Goal: Task Accomplishment & Management: Use online tool/utility

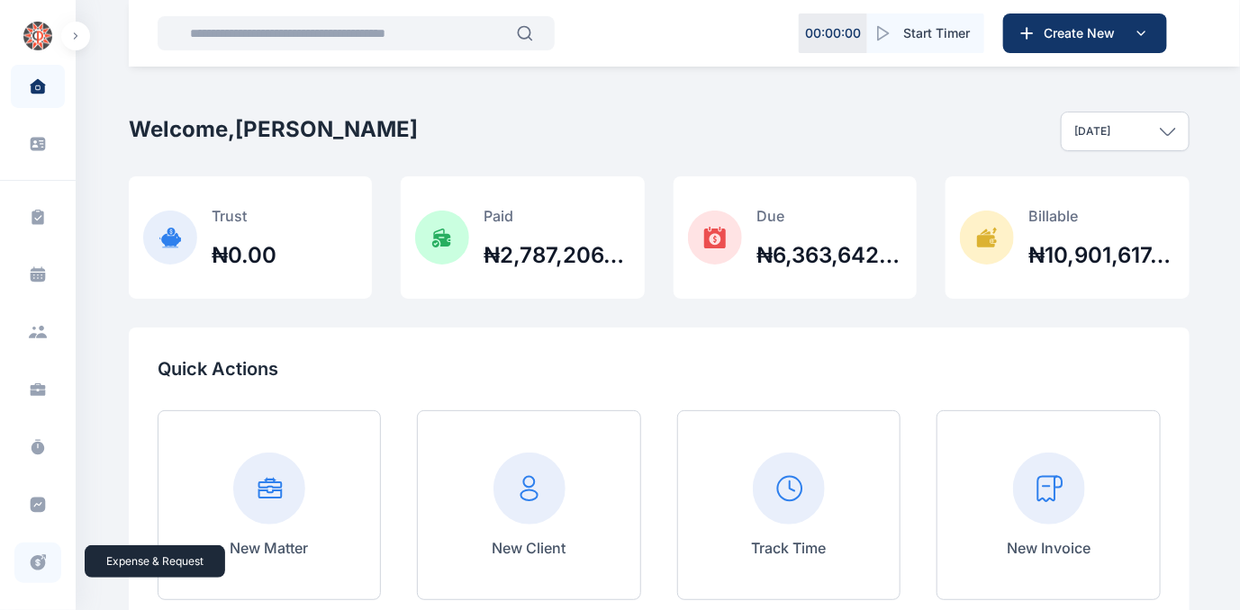
click at [33, 562] on icon at bounding box center [38, 563] width 18 height 19
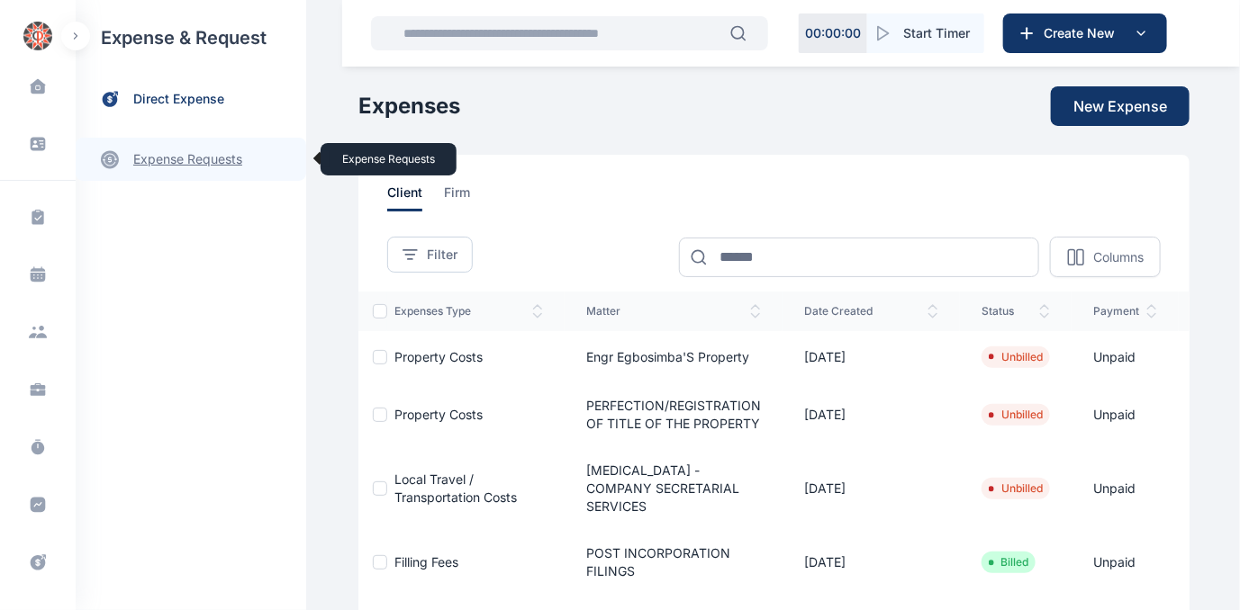
click at [163, 156] on link "expense requests expense requests" at bounding box center [191, 159] width 230 height 43
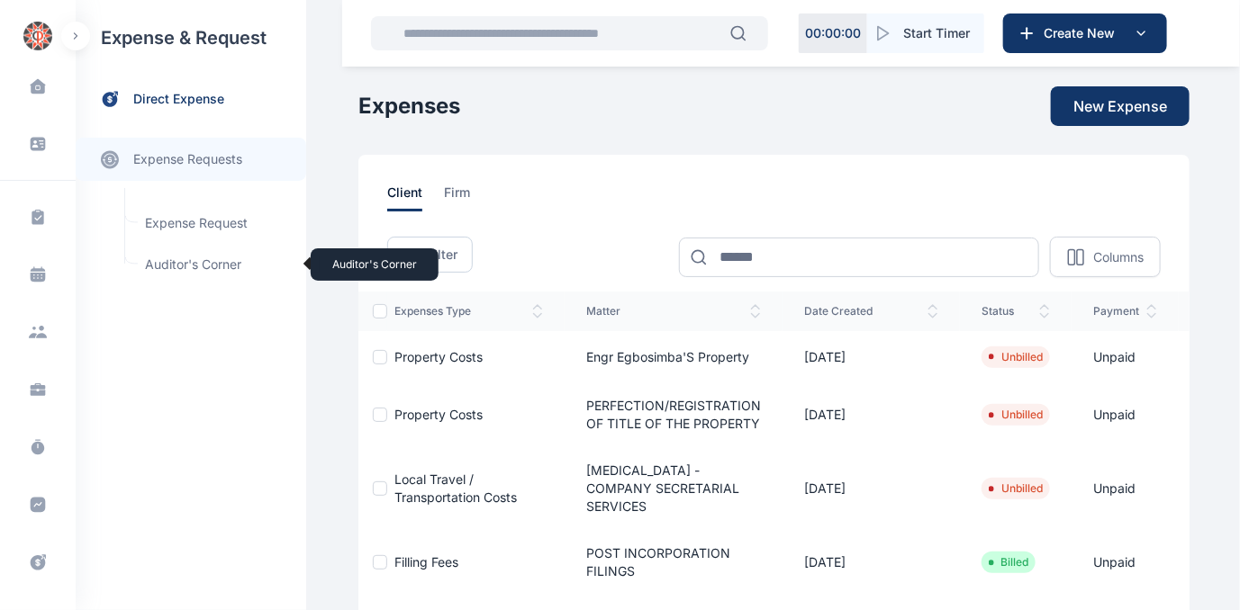
click at [173, 264] on span "Auditor's Corner Auditor's Corner" at bounding box center [215, 265] width 163 height 34
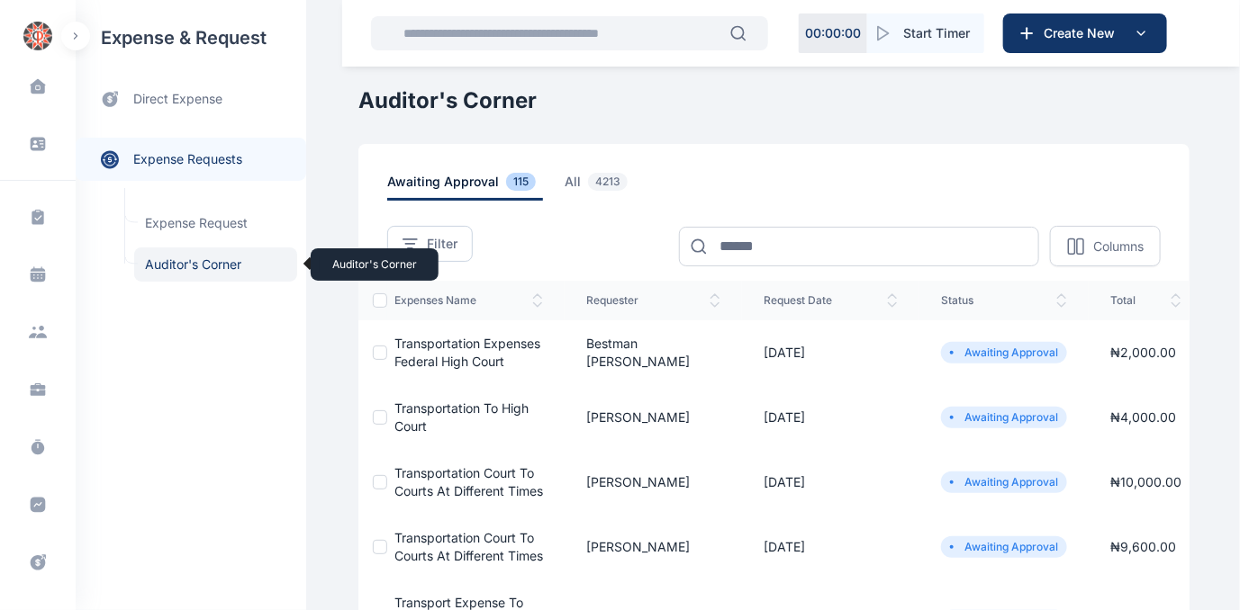
click at [186, 264] on span "Auditor's Corner Auditor's Corner" at bounding box center [215, 265] width 163 height 34
click at [180, 262] on span "Auditor's Corner Auditor's Corner" at bounding box center [215, 265] width 163 height 34
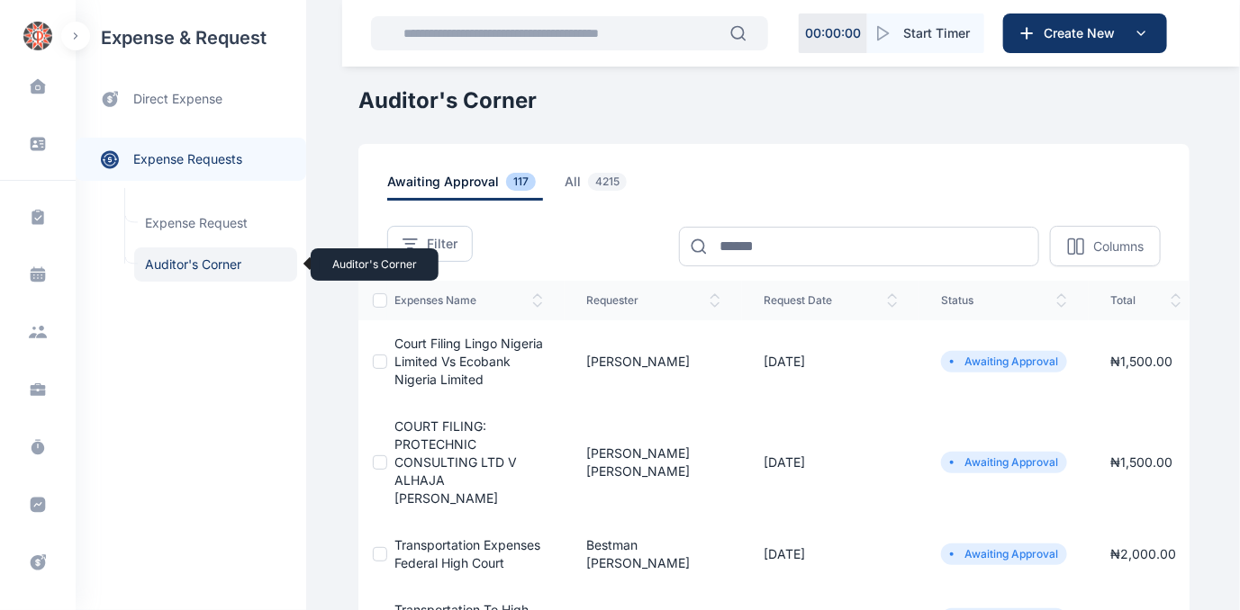
click at [204, 270] on span "Auditor's Corner Auditor's Corner" at bounding box center [215, 265] width 163 height 34
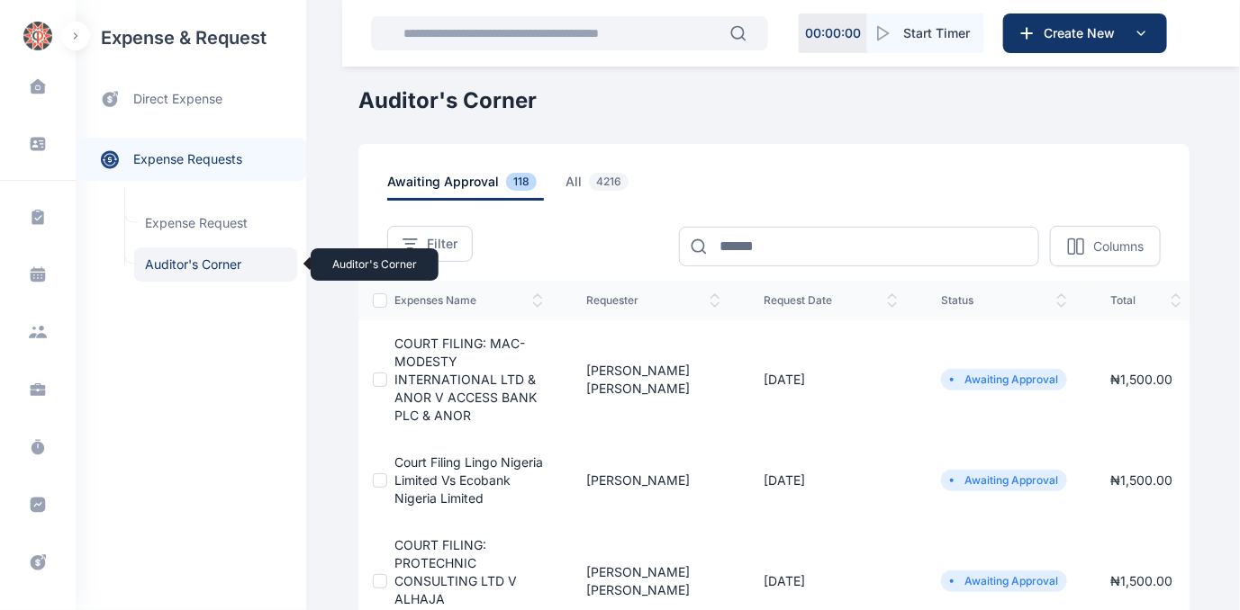
click at [213, 258] on span "Auditor's Corner Auditor's Corner" at bounding box center [215, 265] width 163 height 34
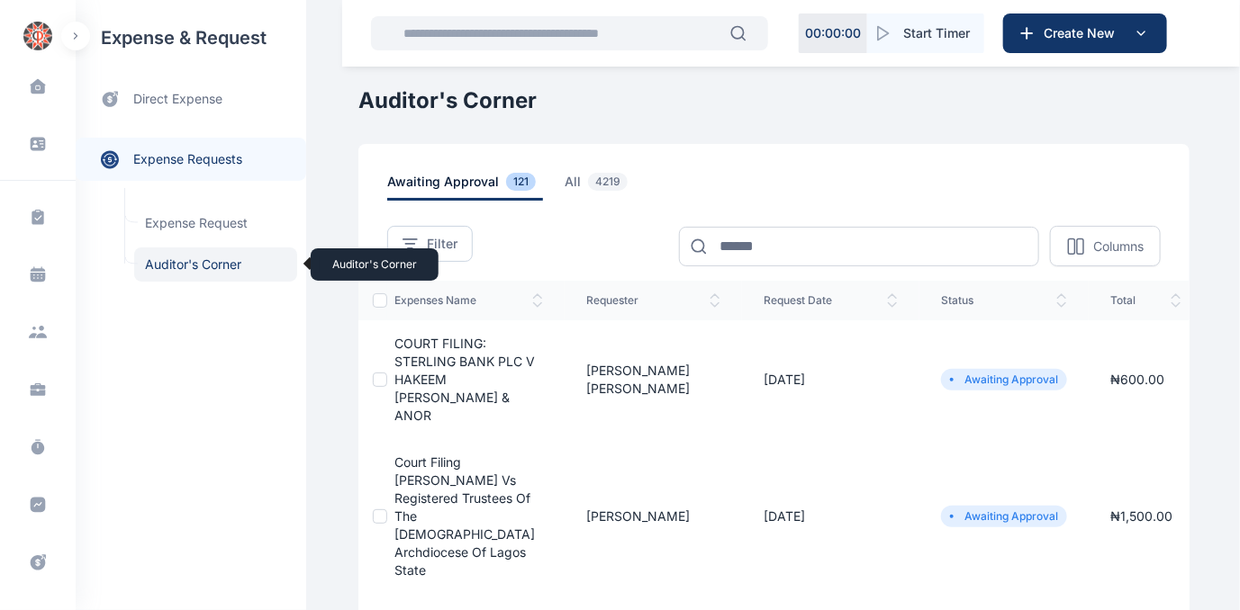
click at [180, 260] on span "Auditor's Corner Auditor's Corner" at bounding box center [215, 265] width 163 height 34
click at [459, 375] on span "COURT FILING: STERLING BANK PLC V HAKEEM [PERSON_NAME] & ANOR" at bounding box center [464, 379] width 140 height 87
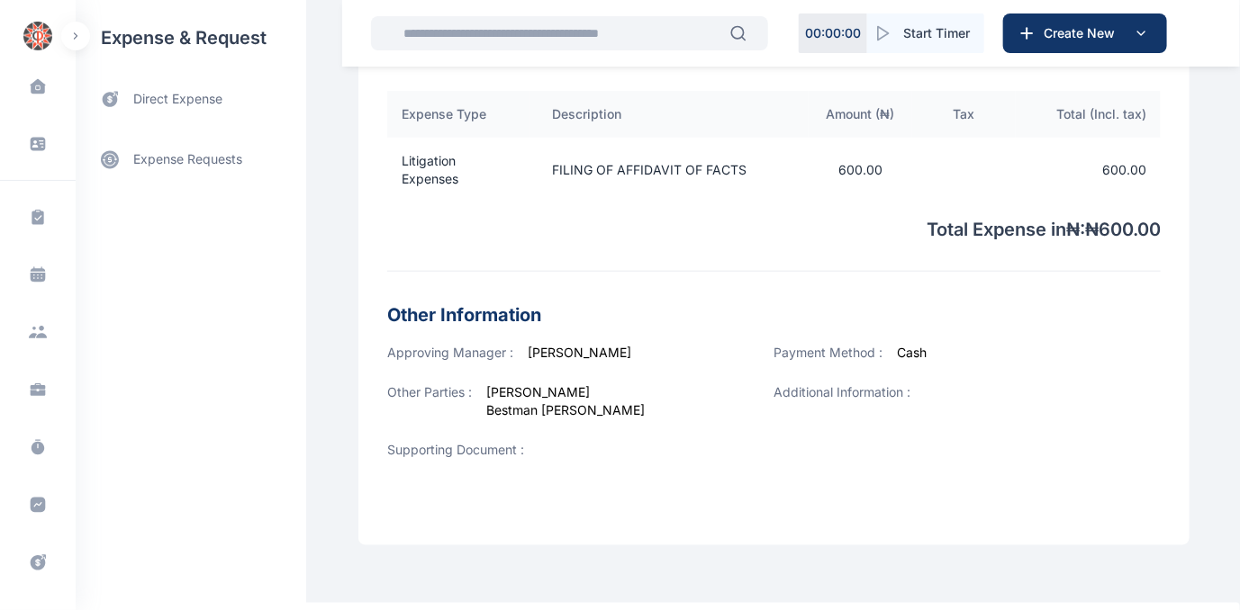
scroll to position [668, 0]
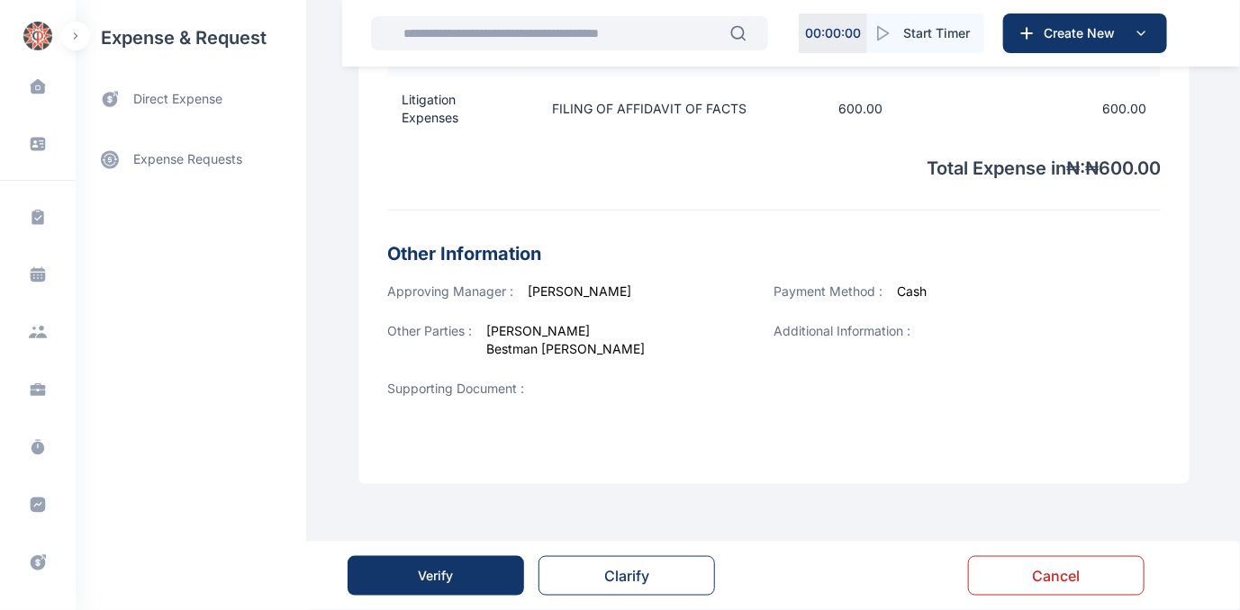
click at [421, 568] on div "Verify" at bounding box center [436, 576] width 35 height 18
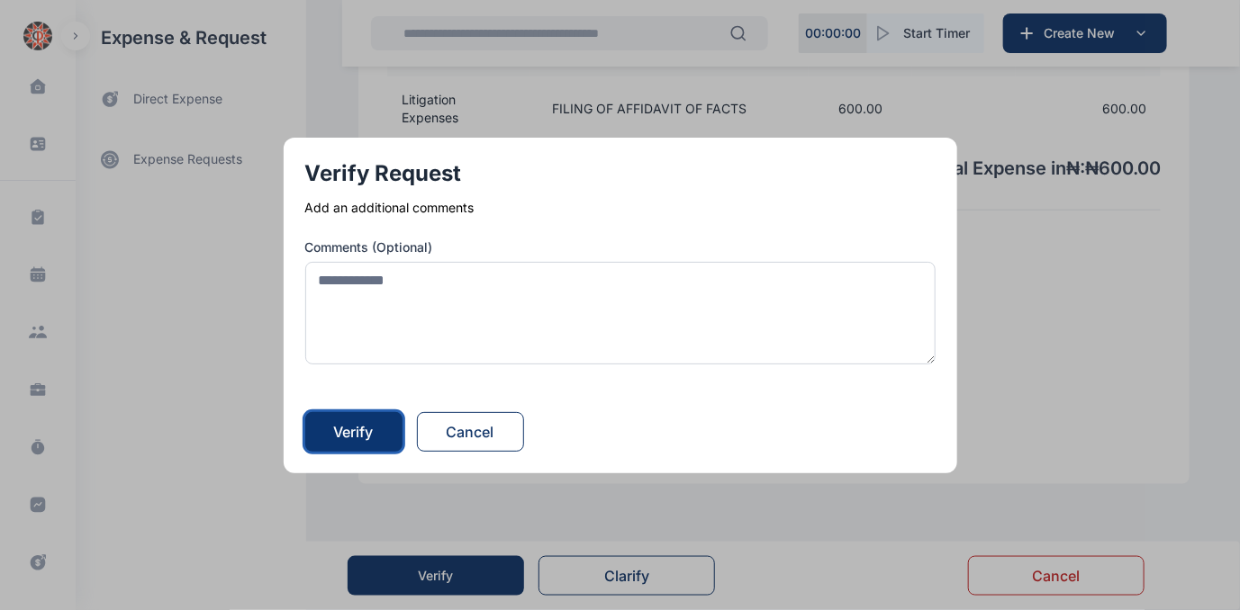
click at [329, 436] on button "Verify" at bounding box center [353, 432] width 97 height 40
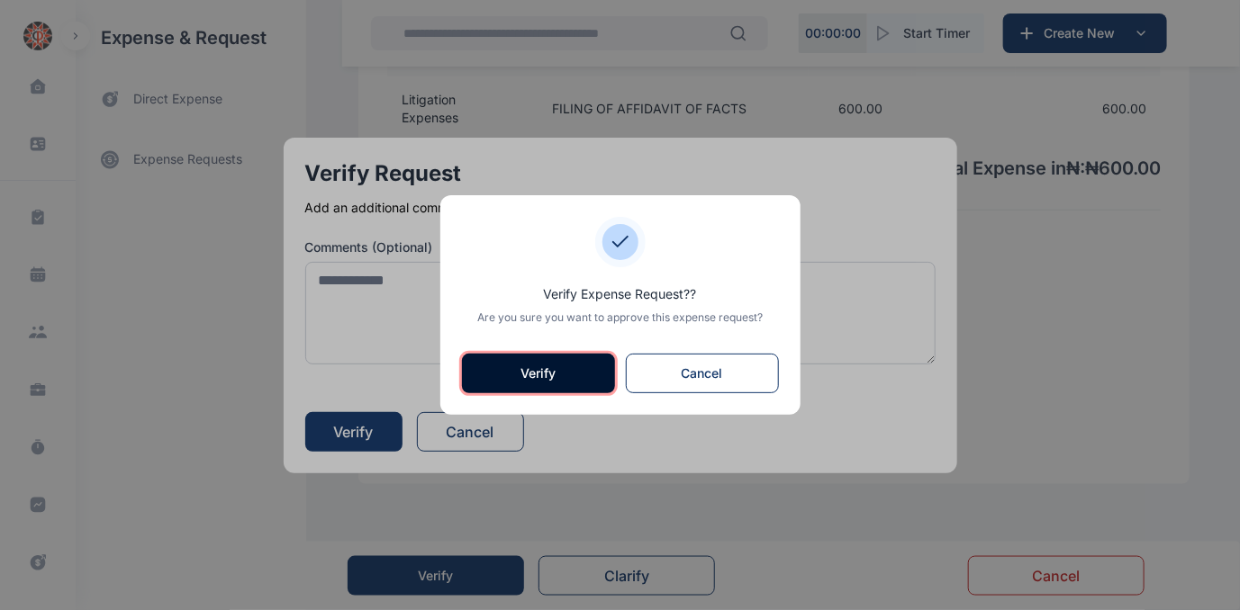
click at [533, 371] on button "Verify" at bounding box center [538, 374] width 153 height 40
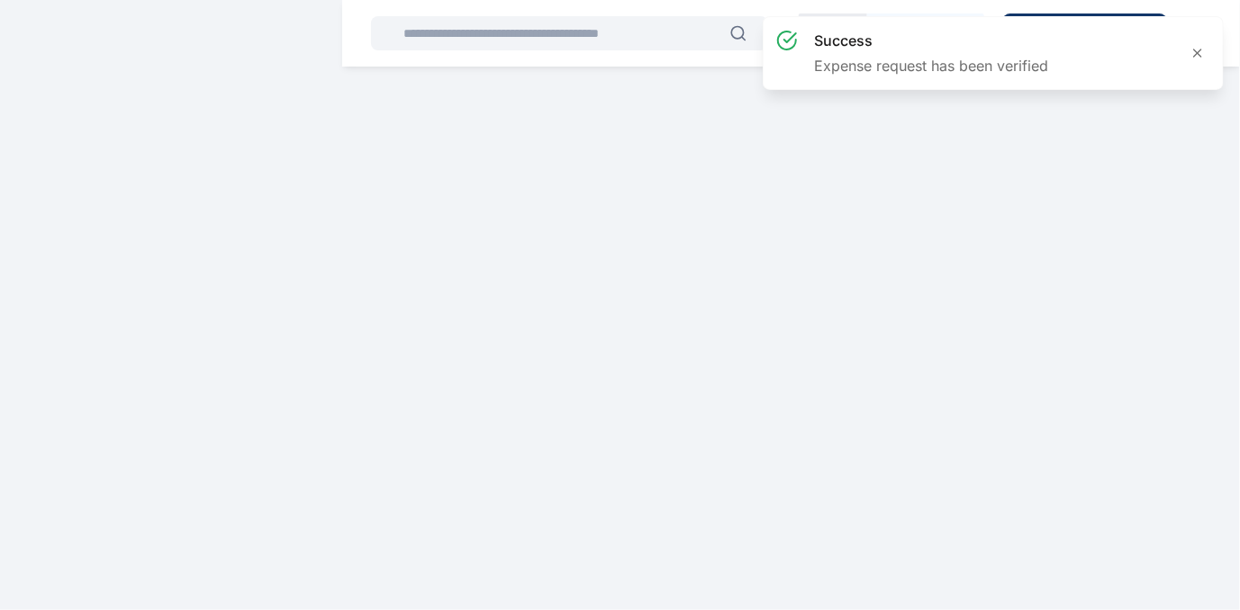
scroll to position [0, 0]
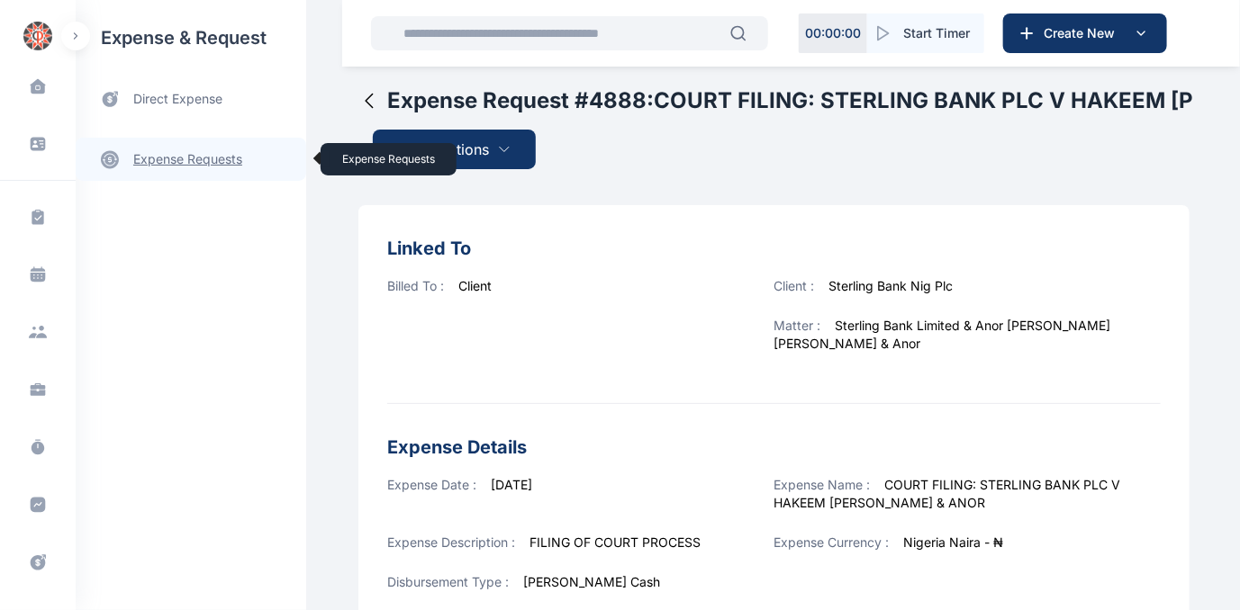
click at [179, 159] on link "expense requests expense requests" at bounding box center [191, 159] width 230 height 43
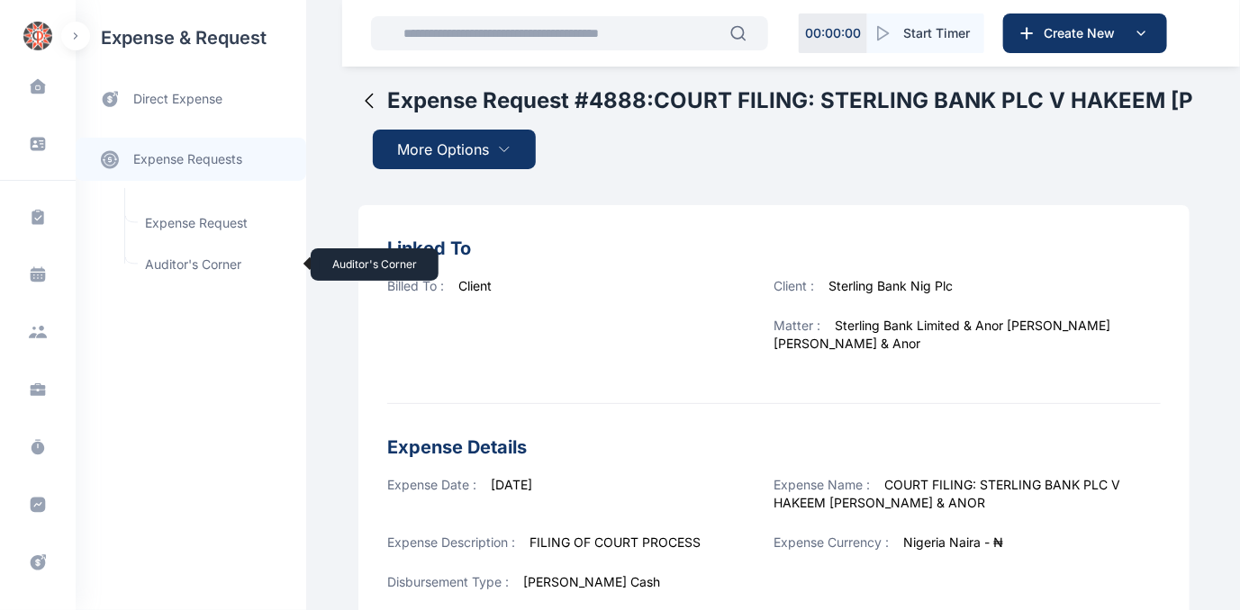
click at [177, 258] on span "Auditor's Corner Auditor's Corner" at bounding box center [215, 265] width 163 height 34
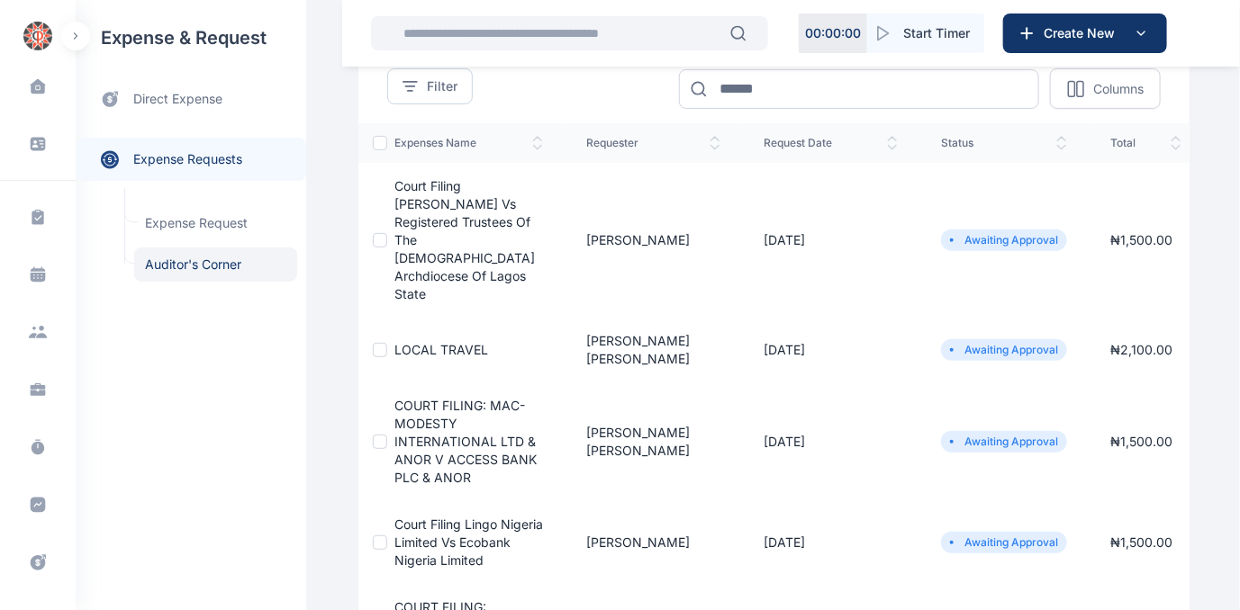
scroll to position [163, 0]
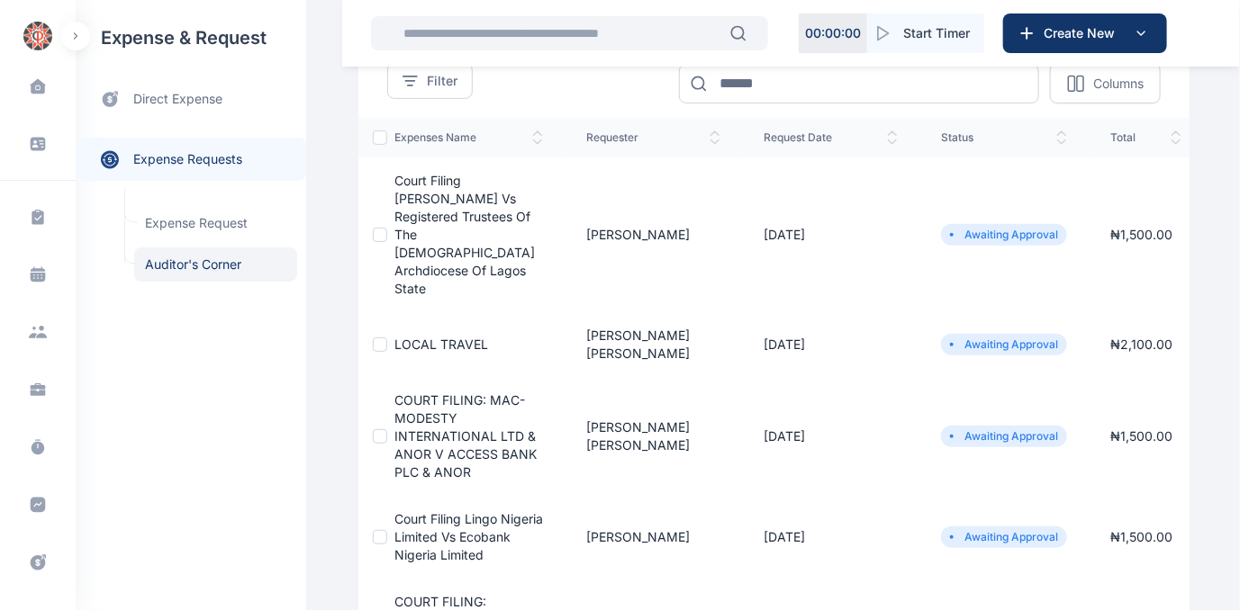
click at [419, 392] on span "COURT FILING: MAC-MODESTY INTERNATIONAL LTD & ANOR V ACCESS BANK PLC & ANOR" at bounding box center [465, 435] width 142 height 87
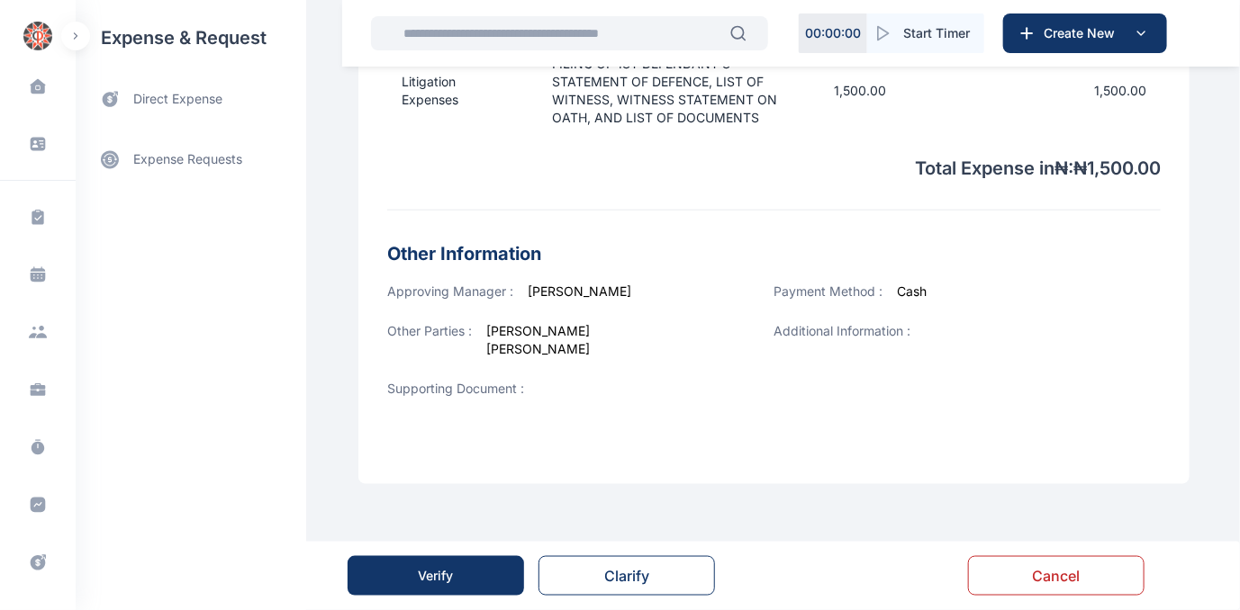
scroll to position [706, 0]
click at [439, 574] on div "Verify" at bounding box center [436, 576] width 35 height 18
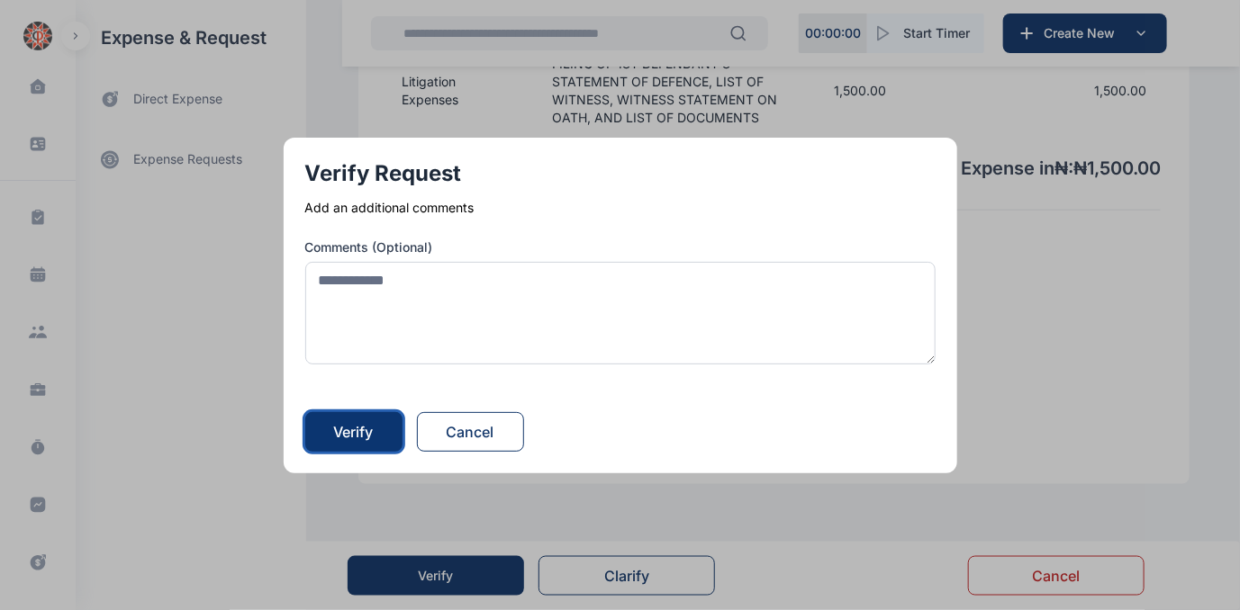
click at [358, 428] on div "Verify" at bounding box center [354, 432] width 40 height 22
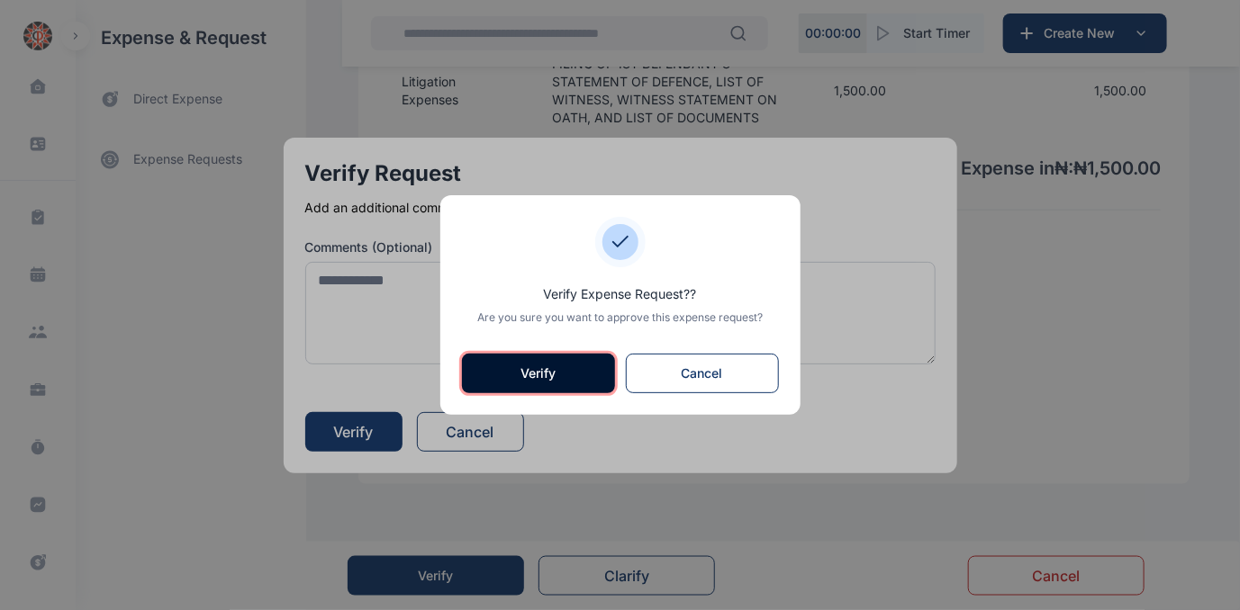
click at [545, 375] on button "Verify" at bounding box center [538, 374] width 153 height 40
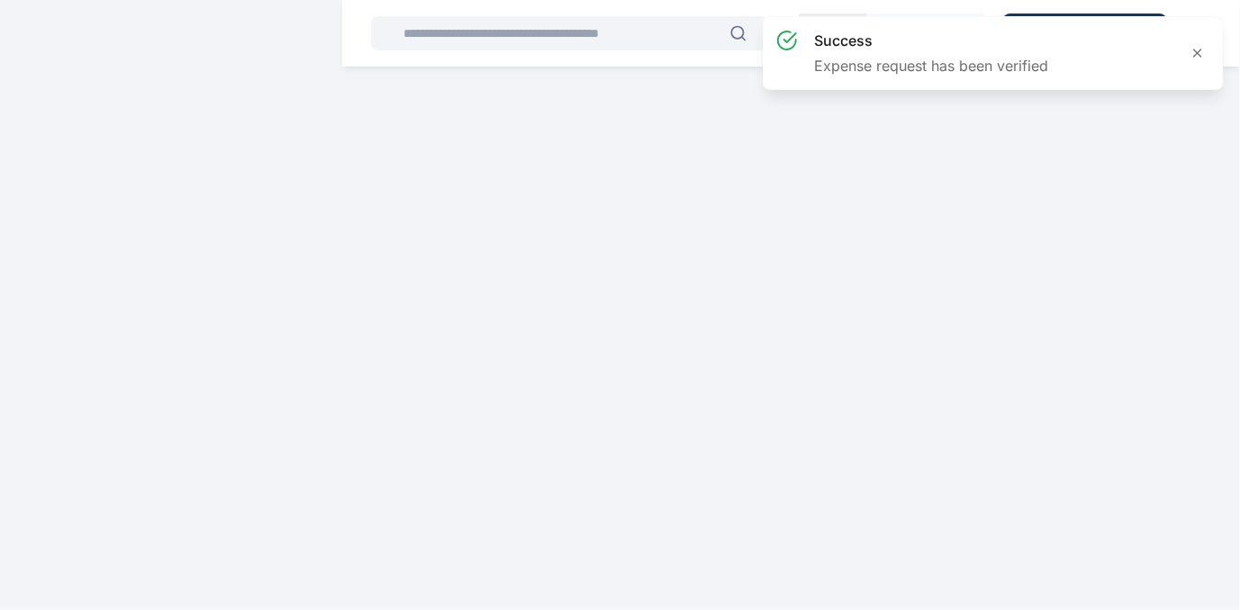
scroll to position [0, 0]
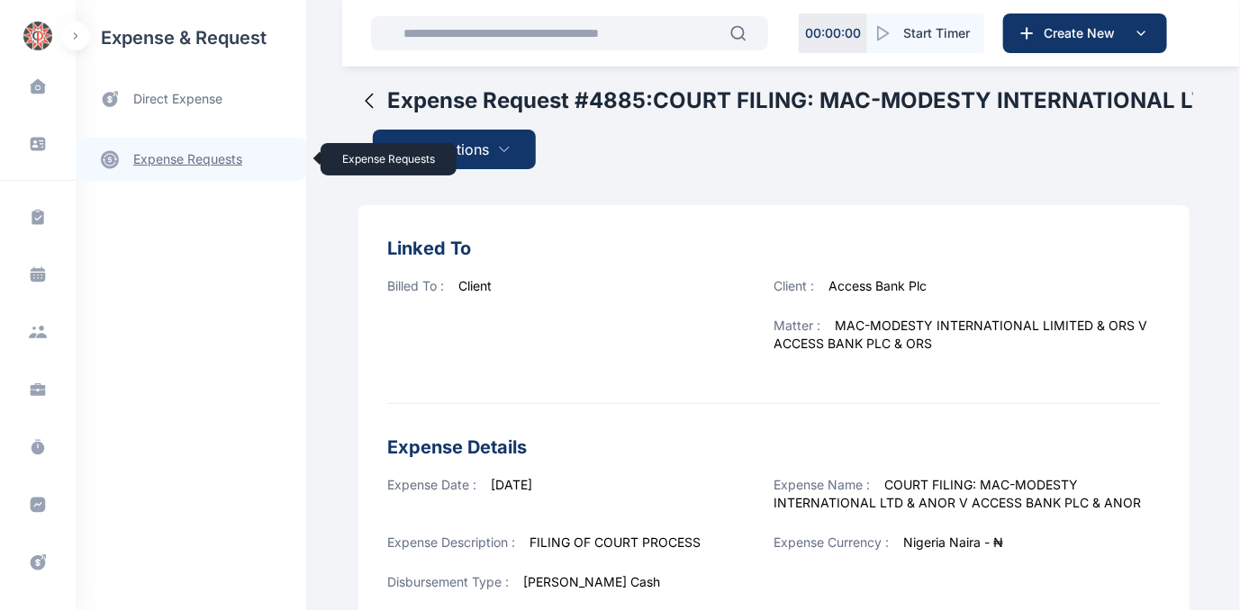
click at [185, 159] on link "expense requests expense requests" at bounding box center [191, 159] width 230 height 43
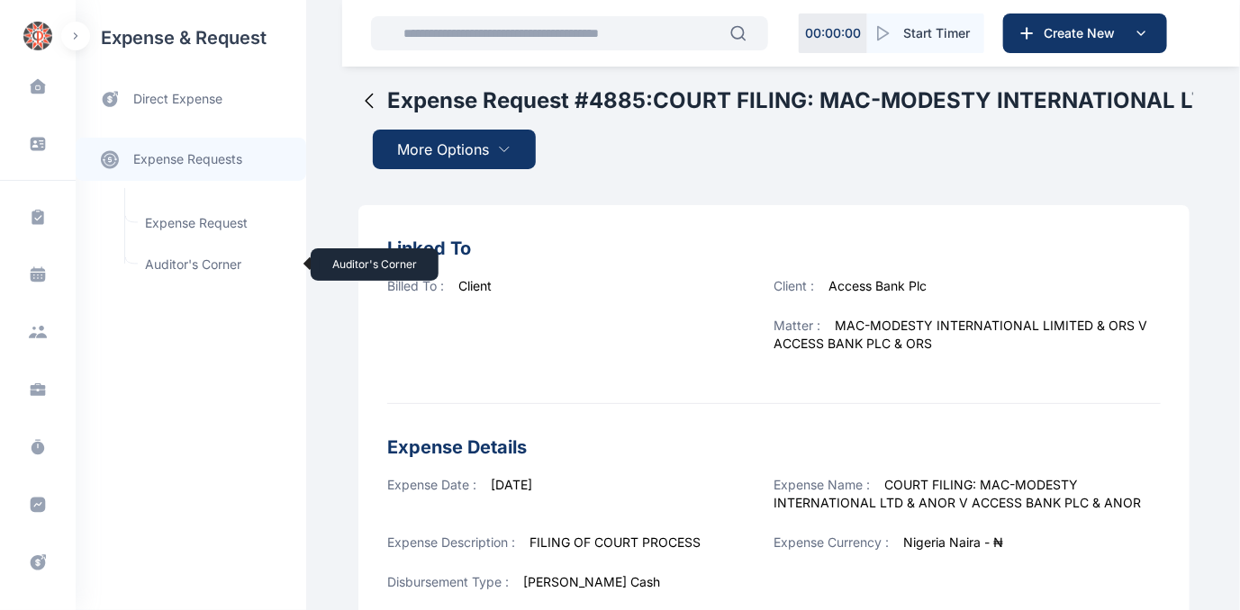
click at [158, 264] on span "Auditor's Corner Auditor's Corner" at bounding box center [215, 265] width 163 height 34
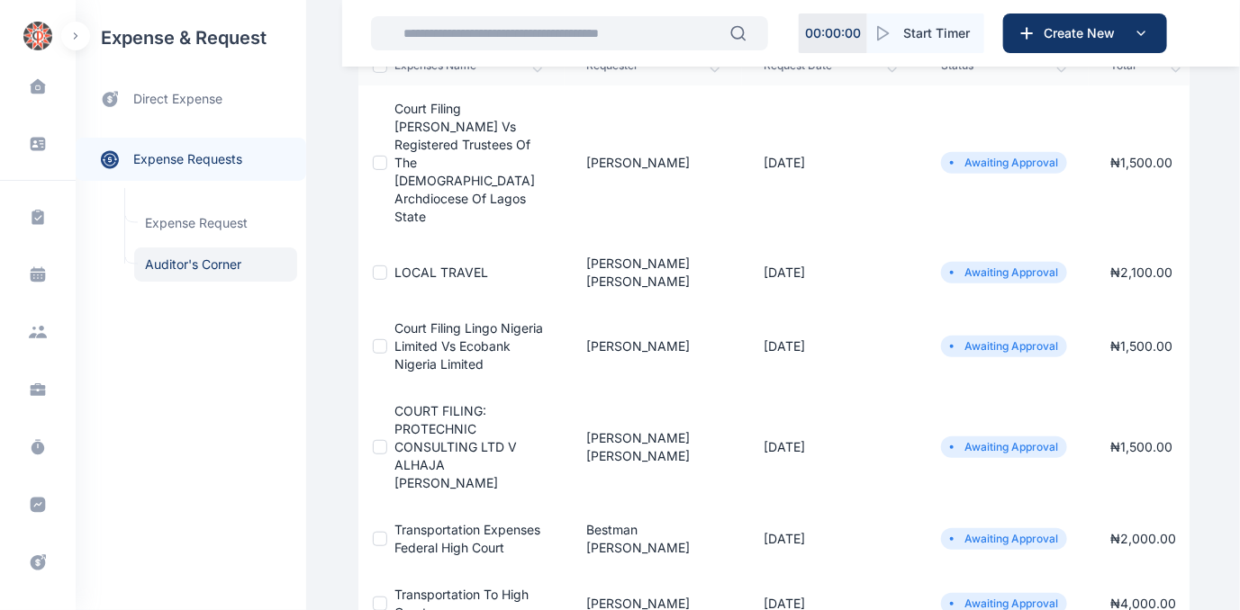
scroll to position [245, 0]
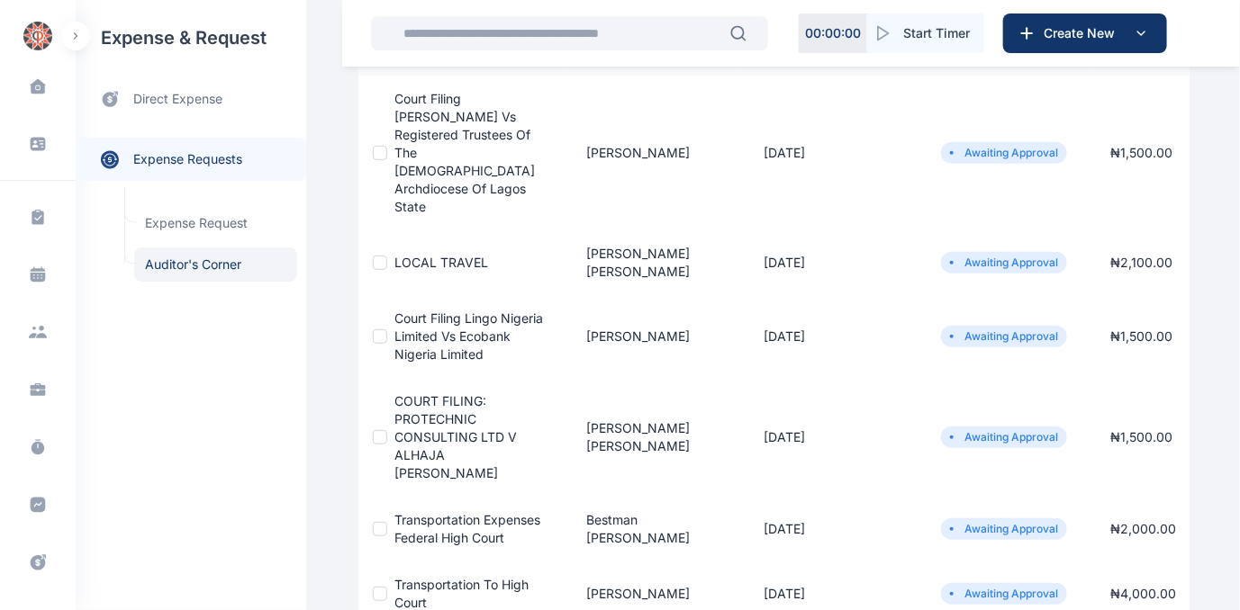
click at [406, 393] on span "COURT FILING: PROTECHNIC CONSULTING LTD V ALHAJA [PERSON_NAME]" at bounding box center [455, 436] width 122 height 87
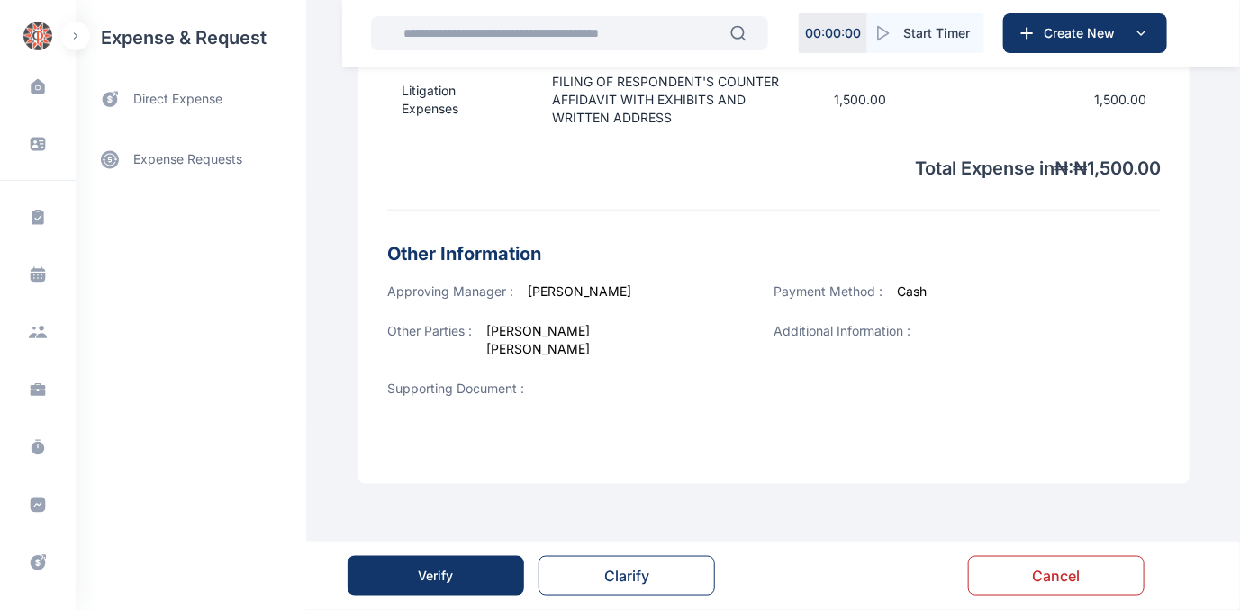
scroll to position [688, 0]
click at [410, 570] on button "Verify" at bounding box center [435, 576] width 176 height 40
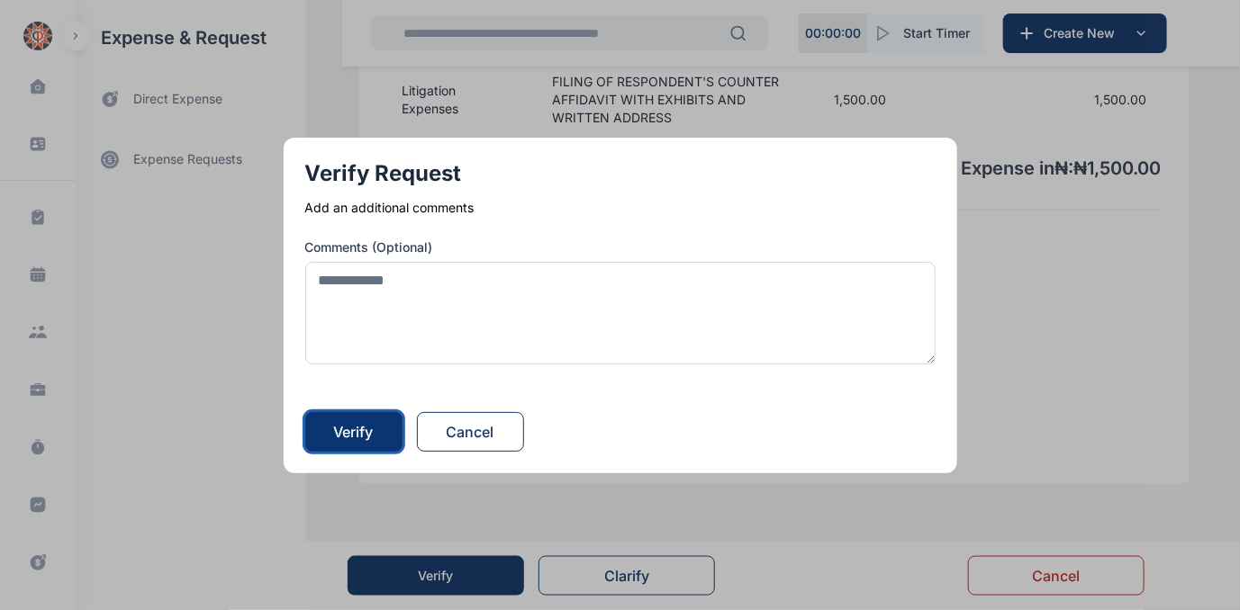
click at [361, 442] on div "Verify" at bounding box center [354, 432] width 40 height 22
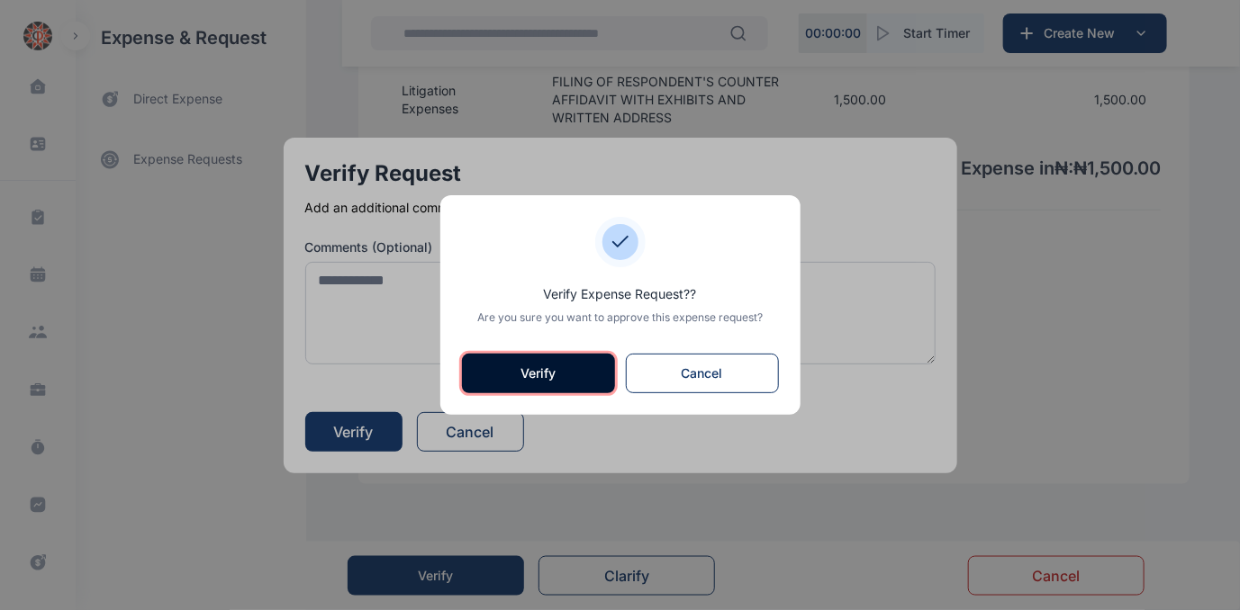
click at [527, 364] on button "Verify" at bounding box center [538, 374] width 153 height 40
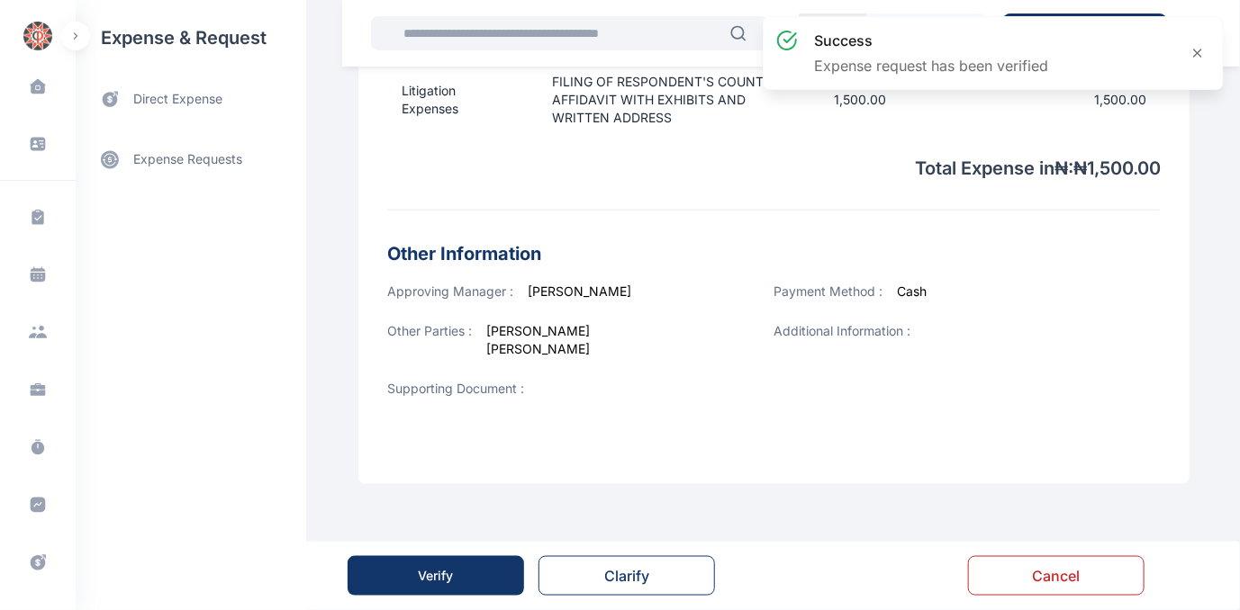
scroll to position [0, 0]
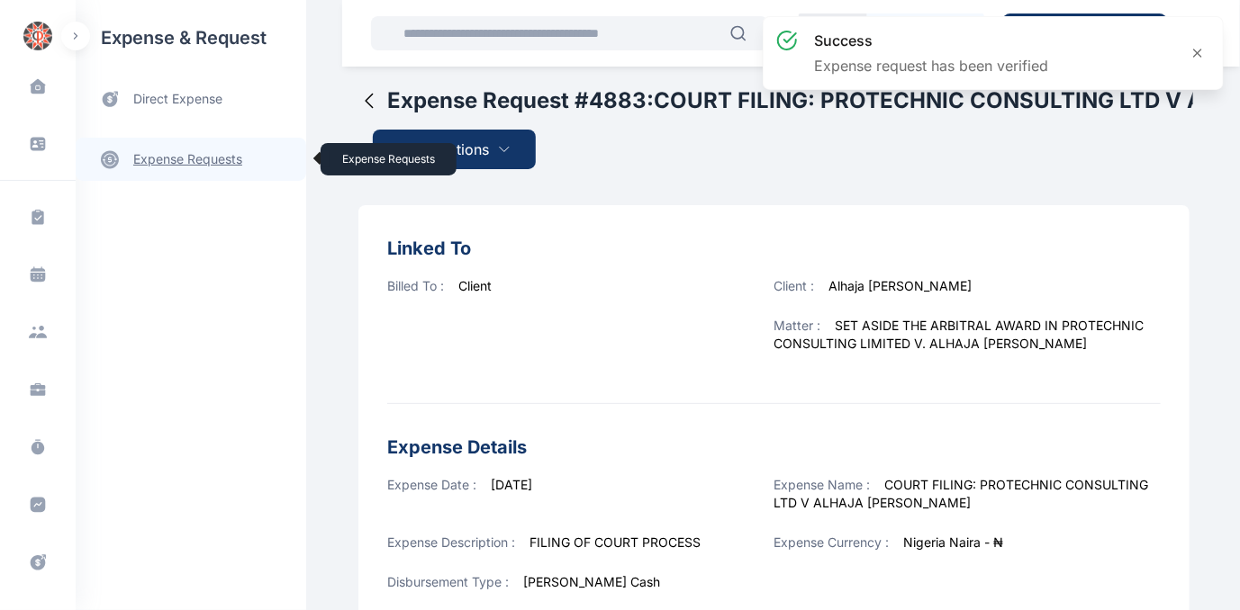
click at [182, 152] on link "expense requests expense requests" at bounding box center [191, 159] width 230 height 43
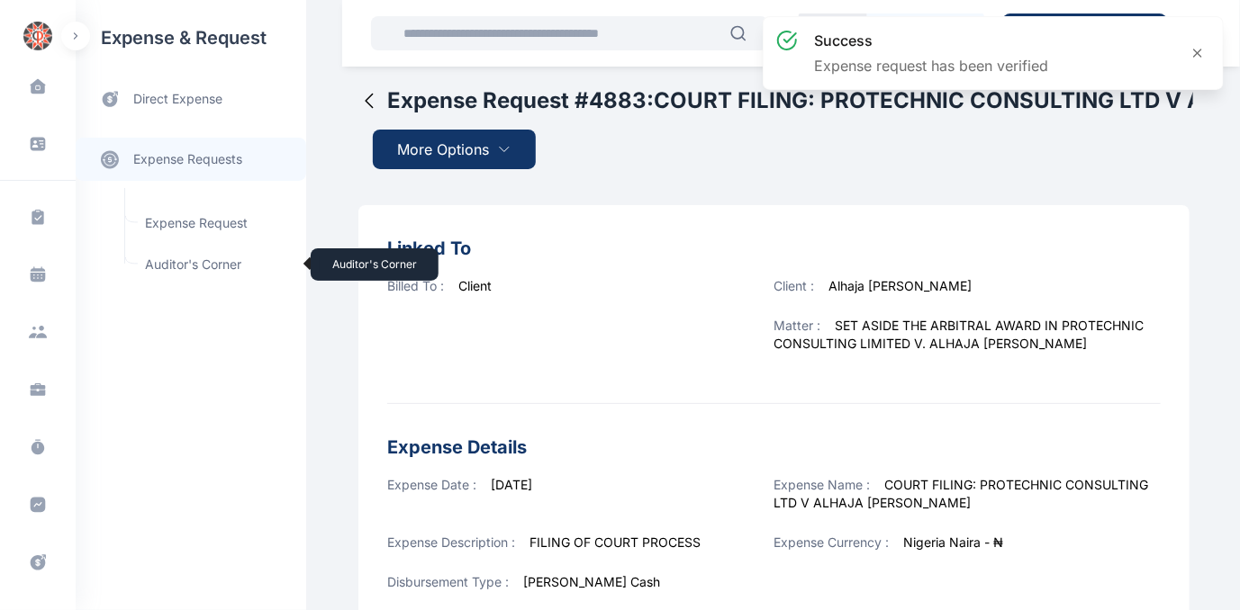
click at [170, 264] on span "Auditor's Corner Auditor's Corner" at bounding box center [215, 265] width 163 height 34
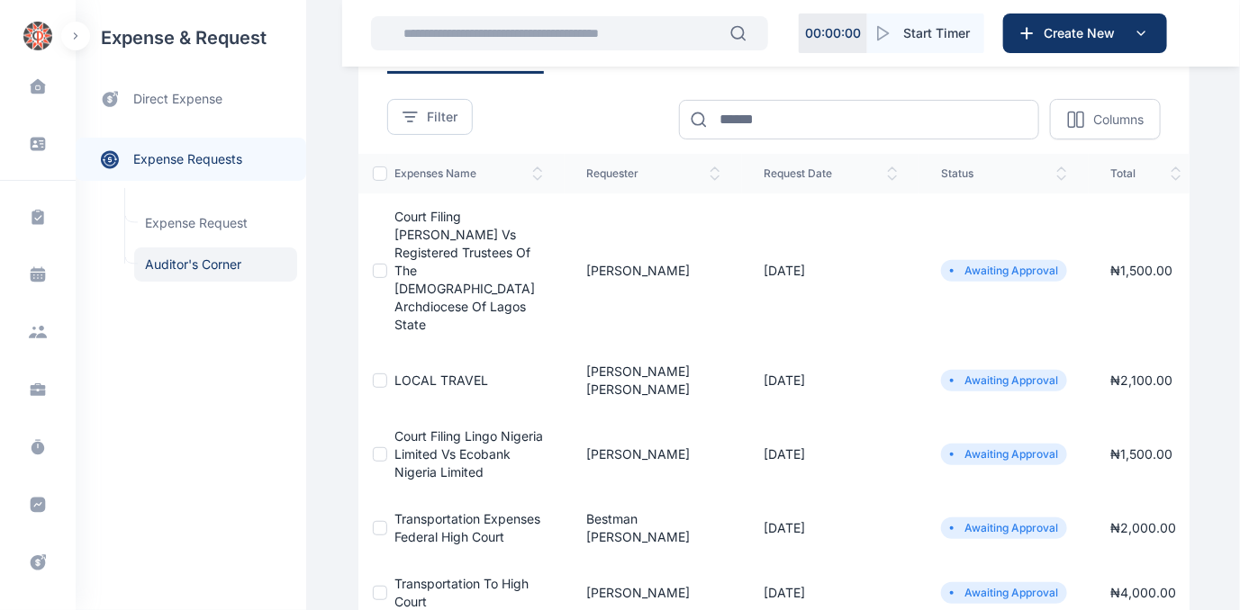
scroll to position [163, 0]
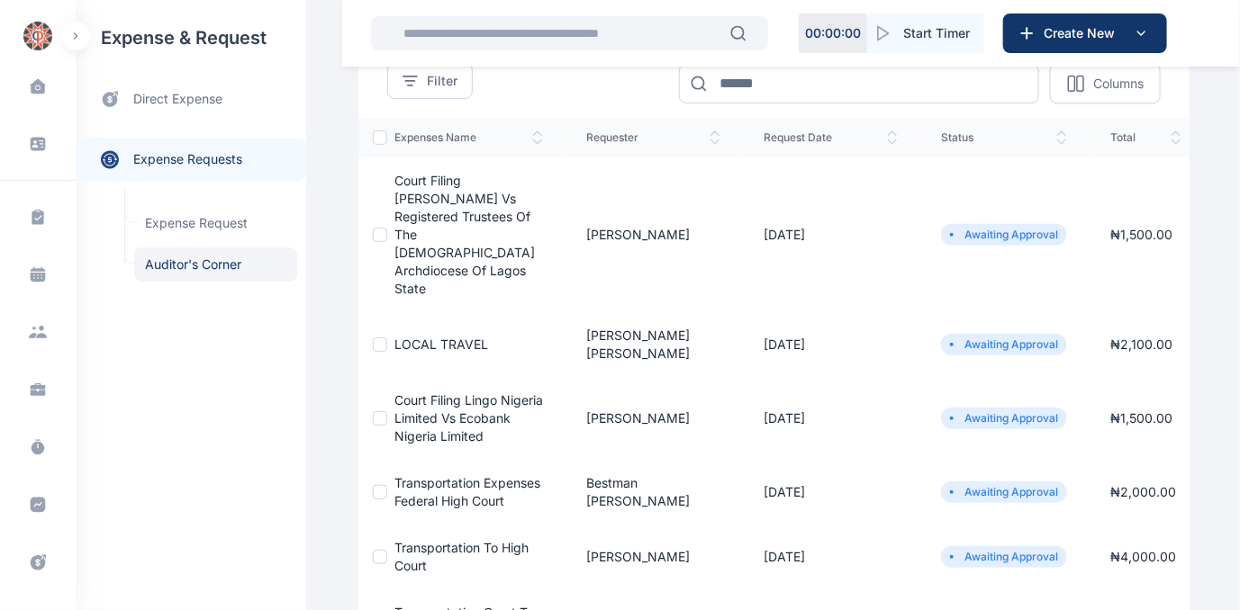
click at [437, 392] on span "Court Filing Lingo Nigeria Limited Vs Ecobank Nigeria Limited" at bounding box center [468, 417] width 149 height 51
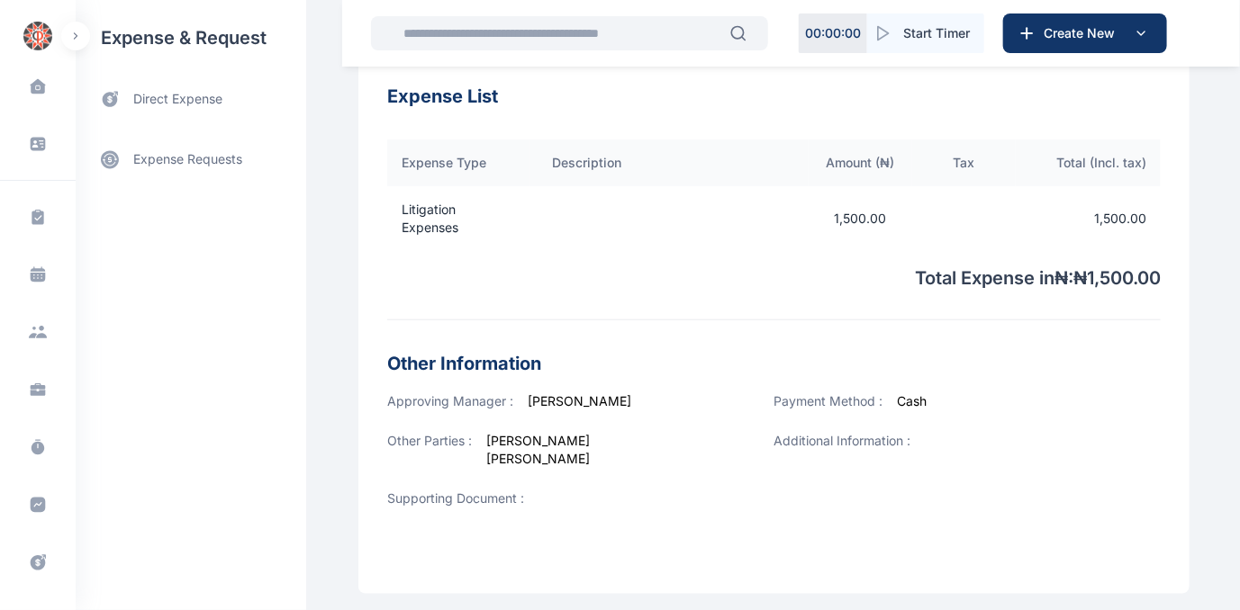
scroll to position [650, 0]
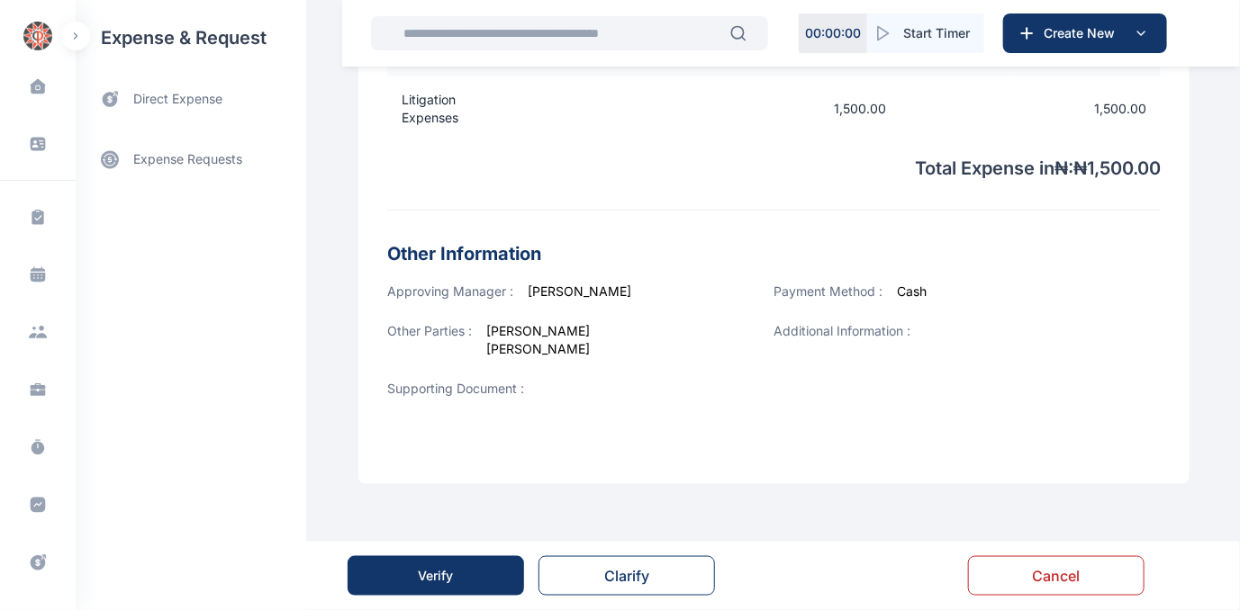
click at [425, 570] on div "Verify" at bounding box center [436, 576] width 35 height 18
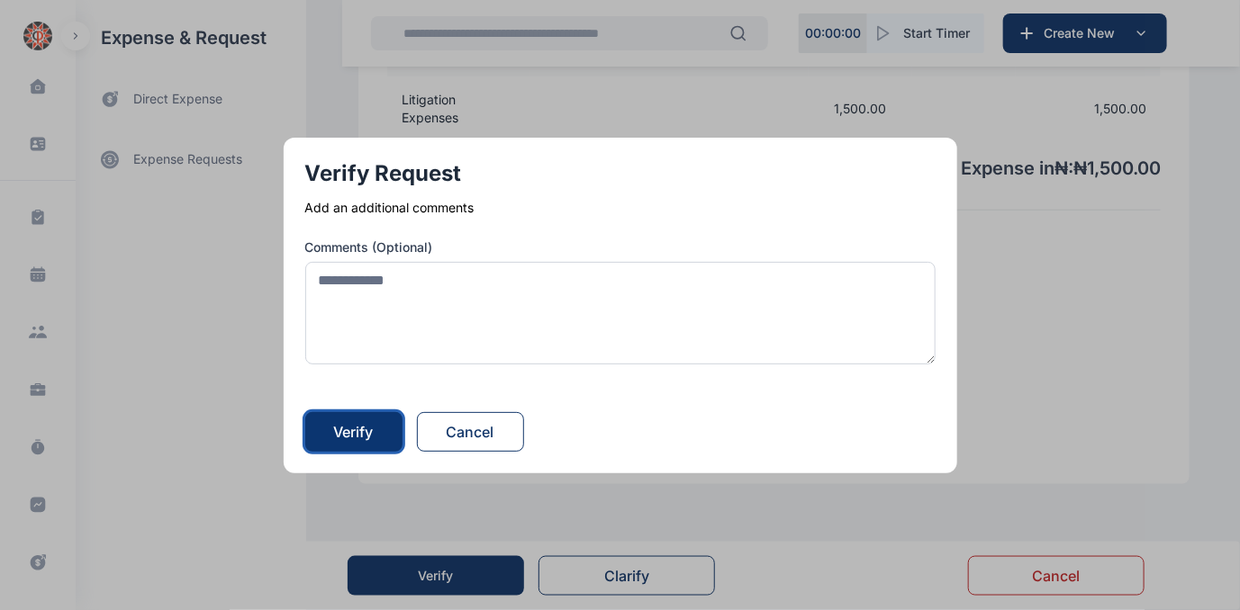
click at [365, 430] on div "Verify" at bounding box center [354, 432] width 40 height 22
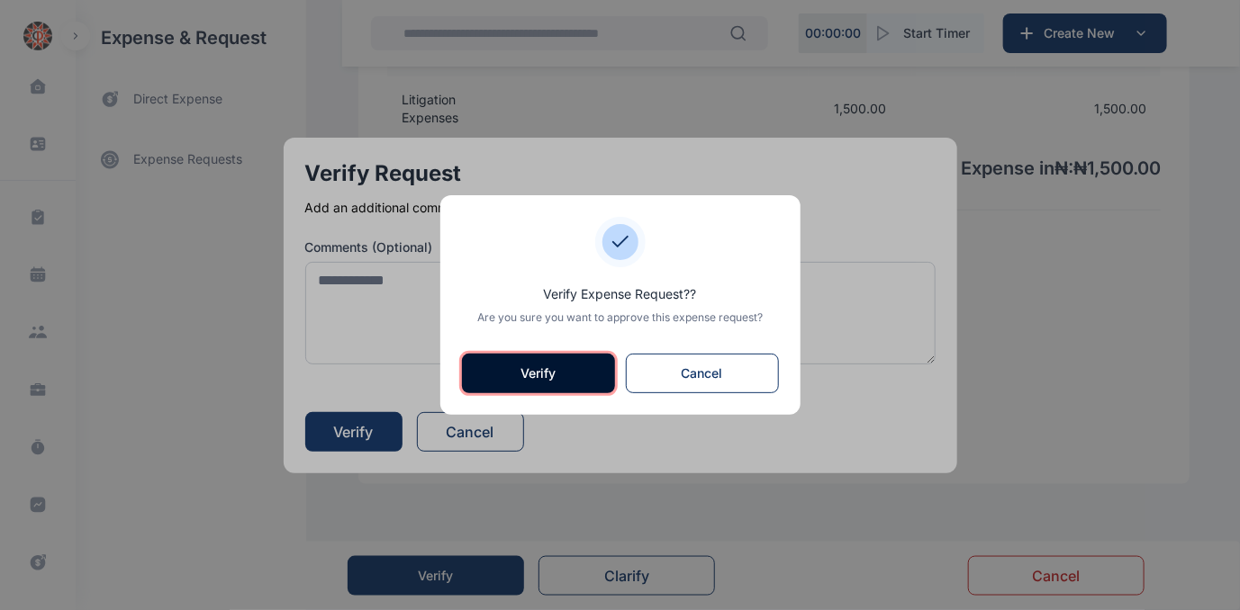
click at [549, 364] on button "Verify" at bounding box center [538, 374] width 153 height 40
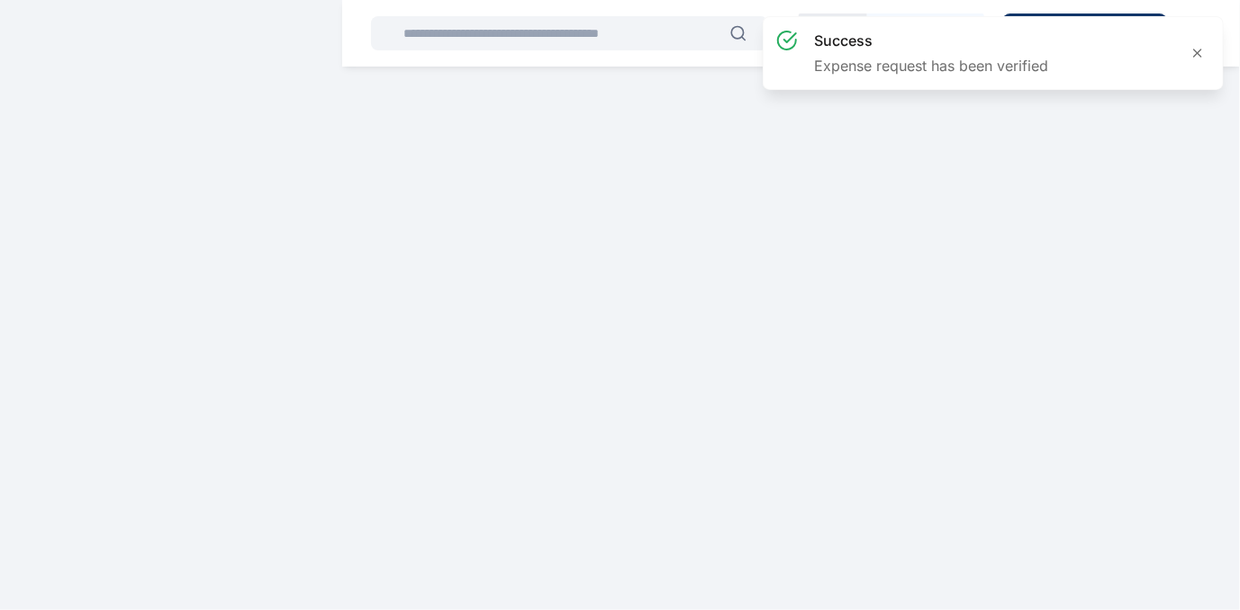
scroll to position [0, 0]
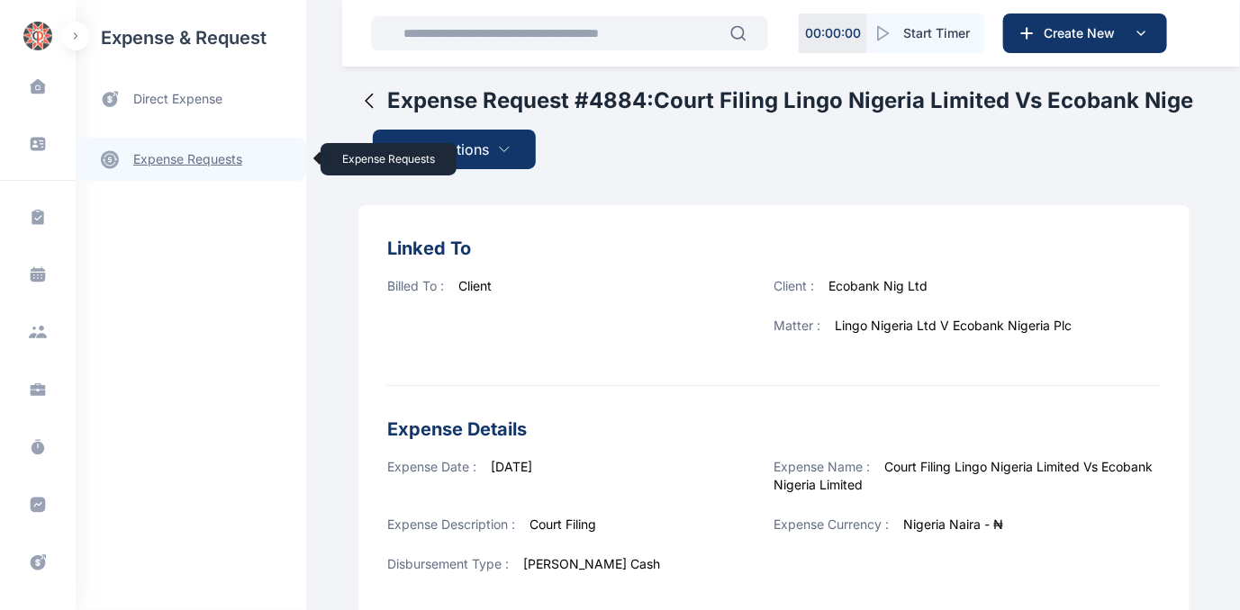
click at [166, 159] on link "expense requests expense requests" at bounding box center [191, 159] width 230 height 43
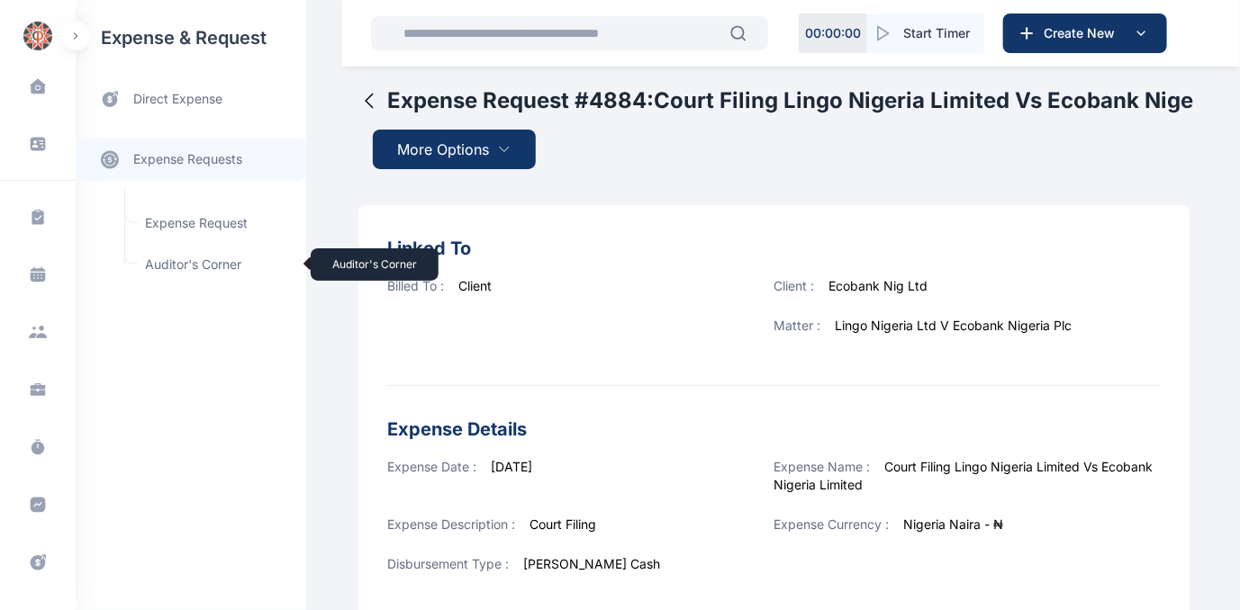
click at [173, 265] on span "Auditor's Corner Auditor's Corner" at bounding box center [215, 265] width 163 height 34
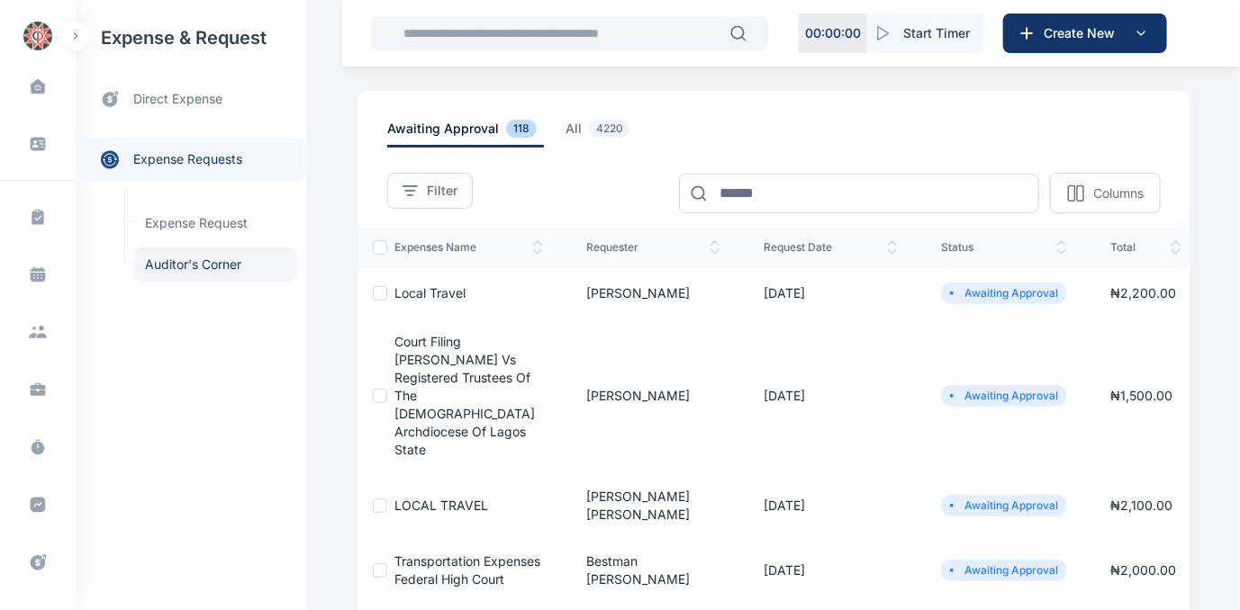
scroll to position [81, 0]
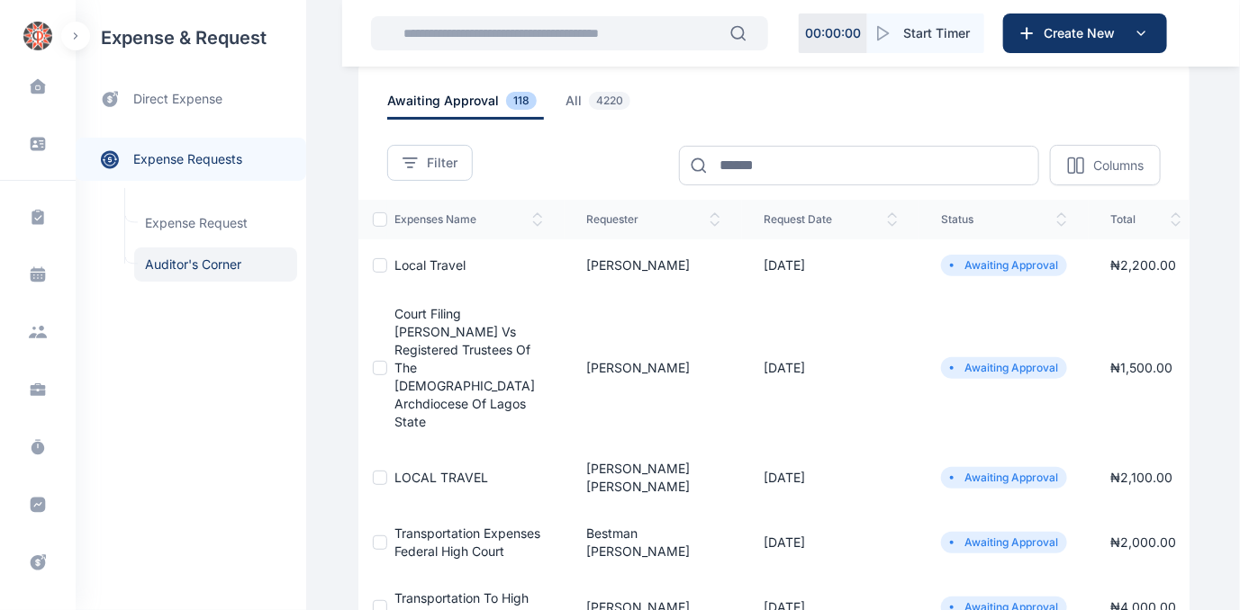
click at [418, 470] on span "LOCAL TRAVEL" at bounding box center [441, 477] width 94 height 15
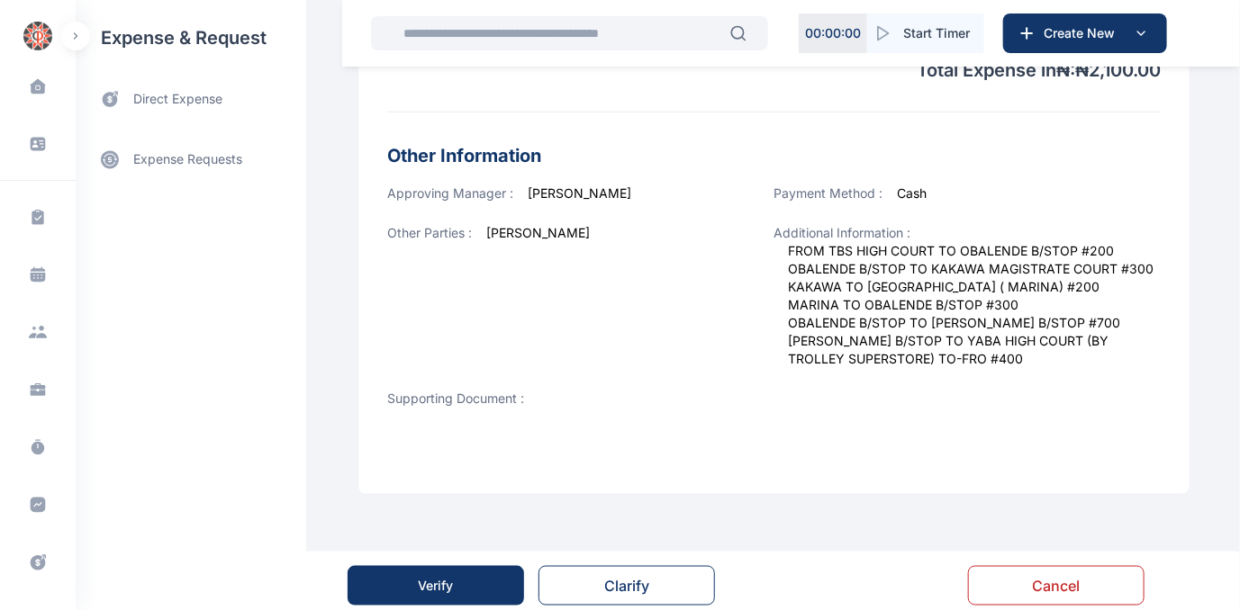
scroll to position [683, 0]
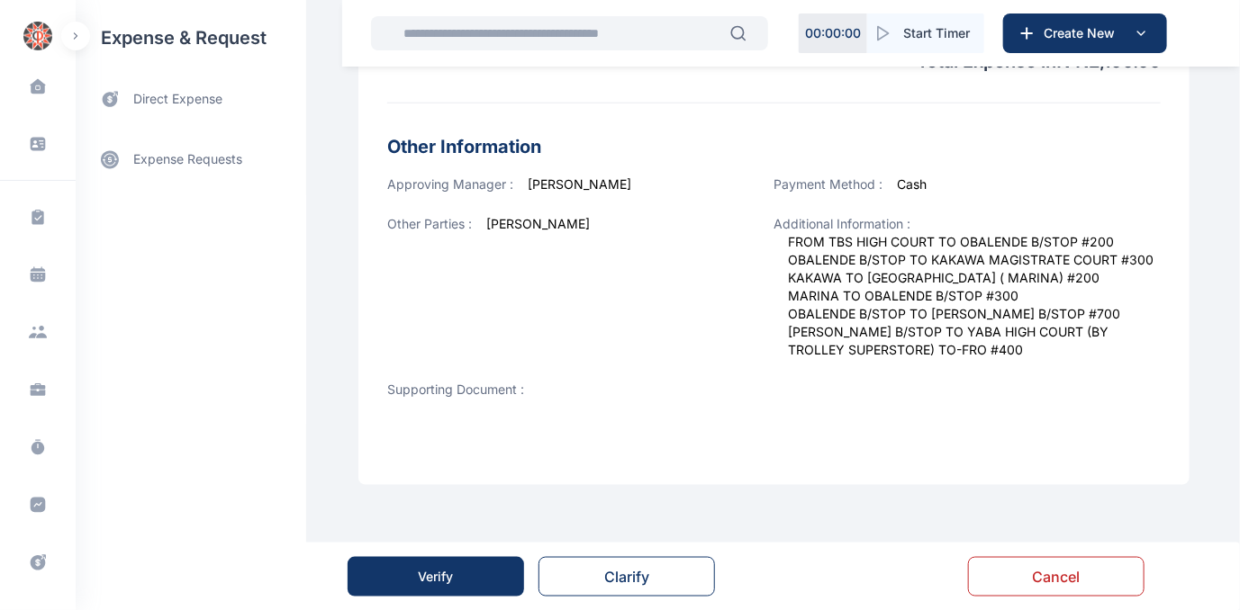
click at [419, 571] on div "Verify" at bounding box center [436, 577] width 35 height 18
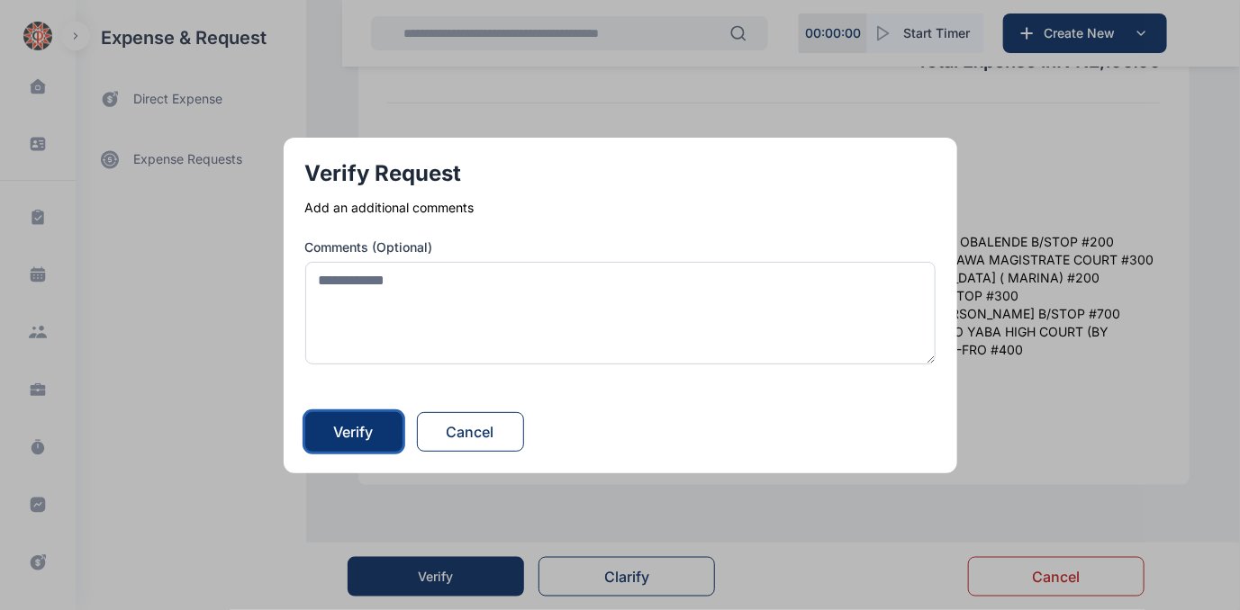
click at [368, 430] on div "Verify" at bounding box center [354, 432] width 40 height 22
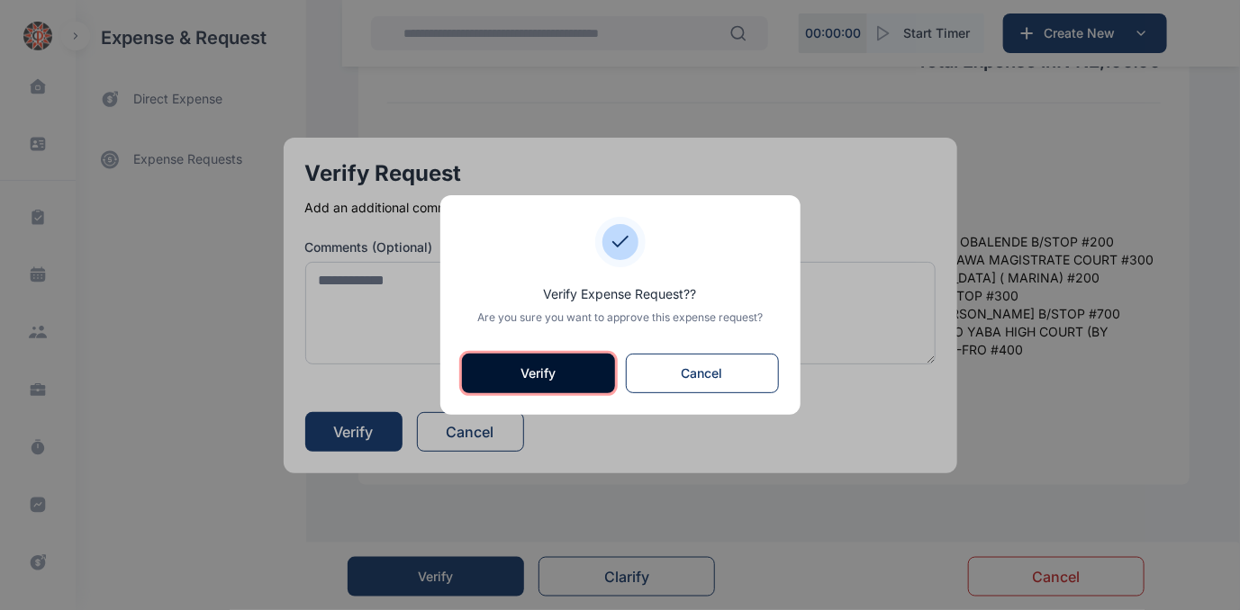
click at [507, 367] on button "Verify" at bounding box center [538, 374] width 153 height 40
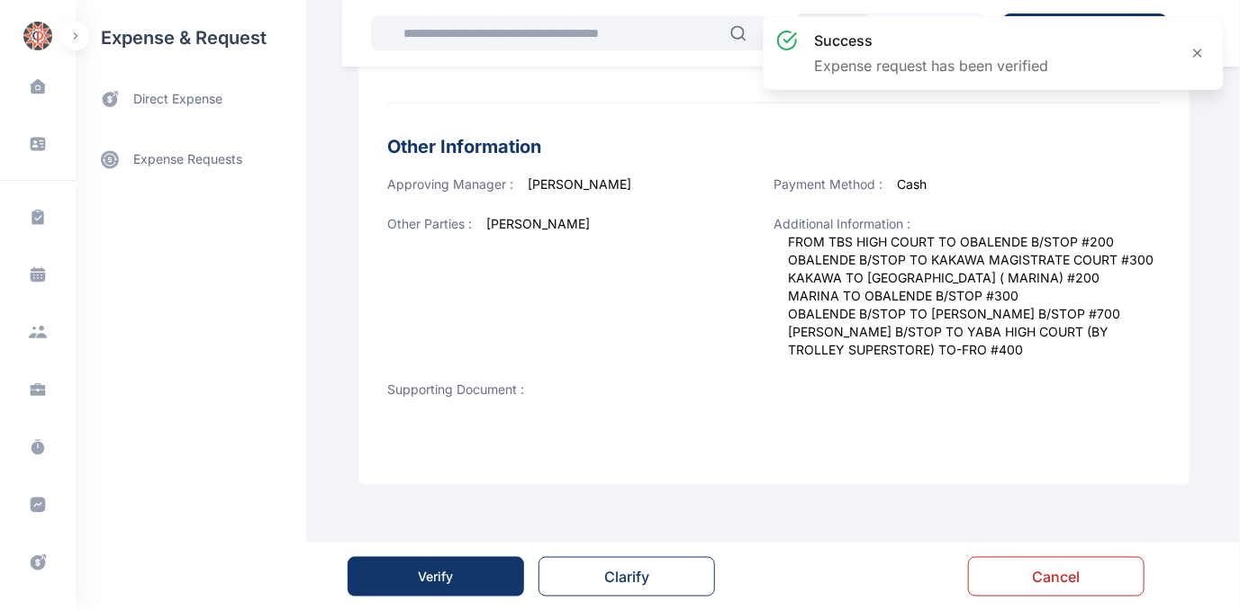
scroll to position [0, 0]
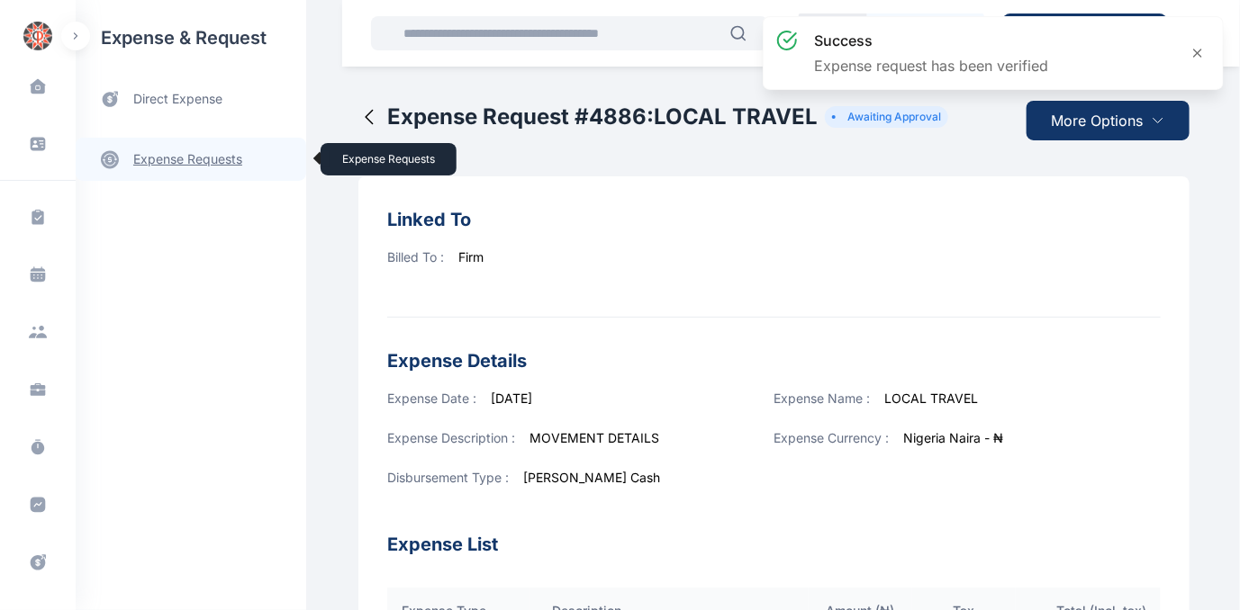
click at [194, 155] on link "expense requests expense requests" at bounding box center [191, 159] width 230 height 43
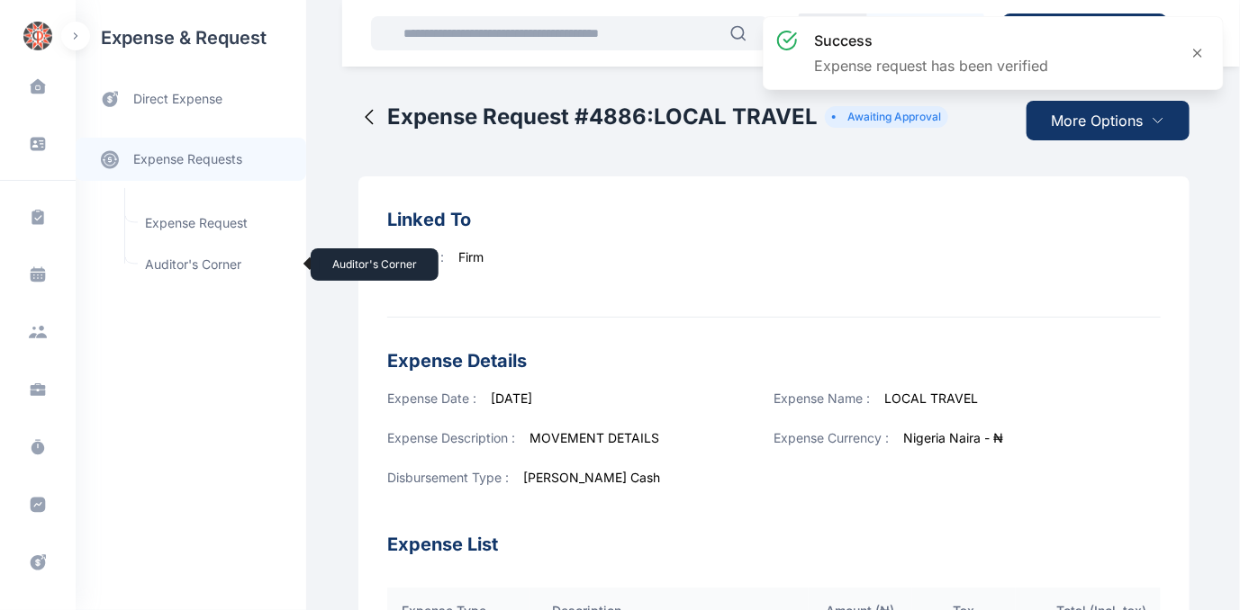
click at [185, 263] on span "Auditor's Corner Auditor's Corner" at bounding box center [215, 265] width 163 height 34
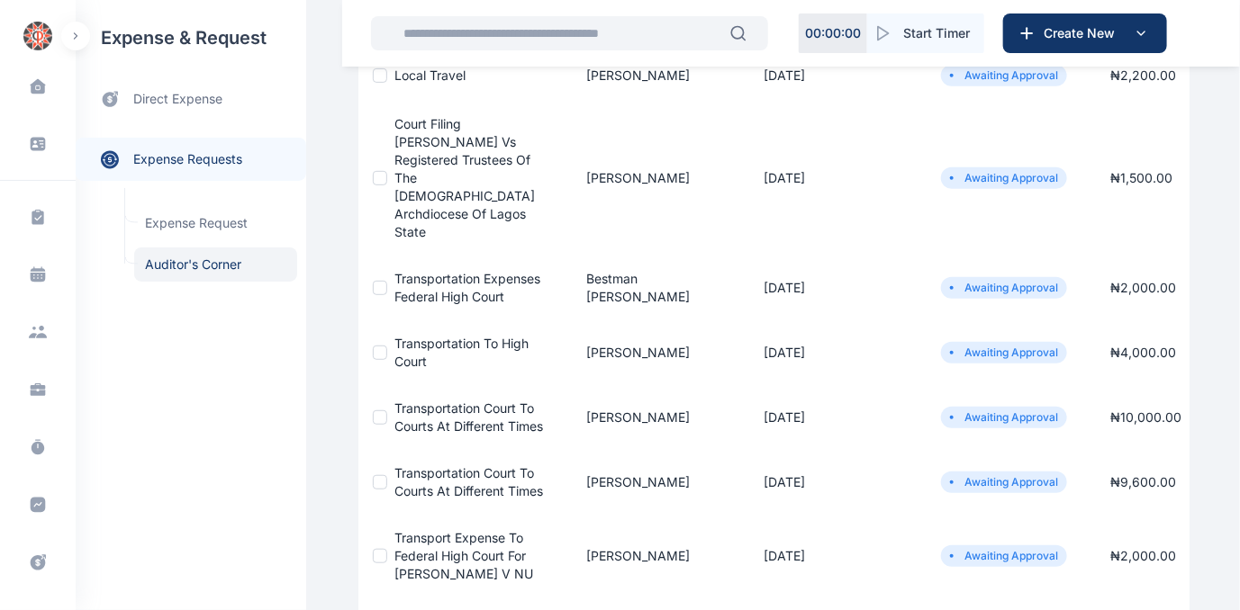
scroll to position [163, 0]
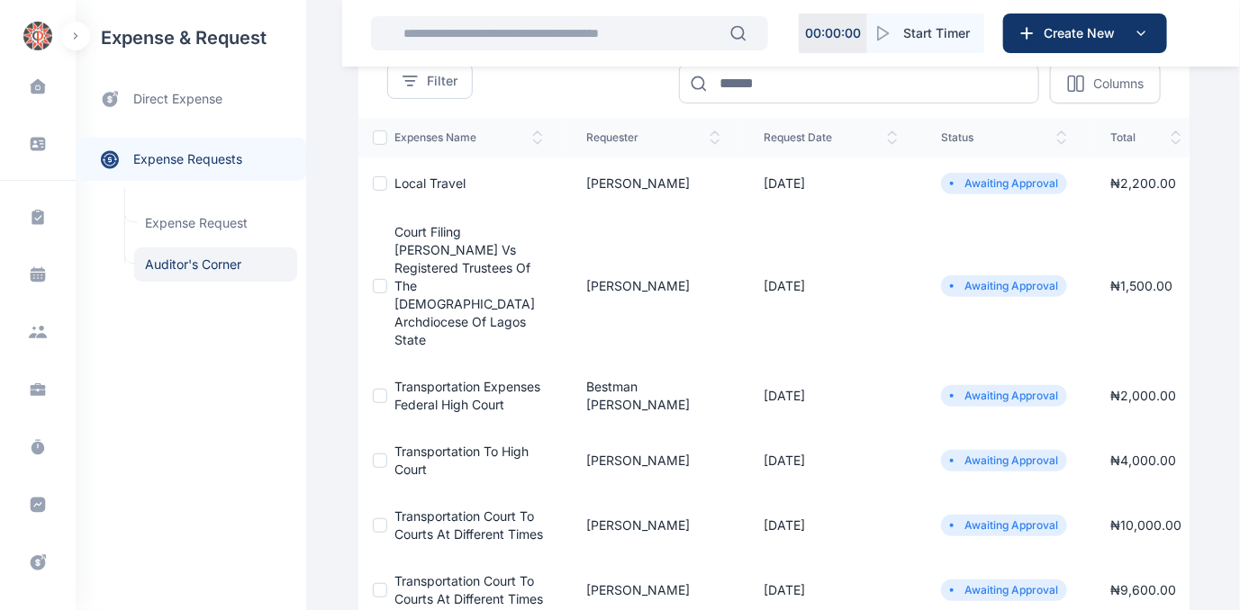
click at [436, 257] on span "Court Filing [PERSON_NAME] Vs Registered Trustees Of The [DEMOGRAPHIC_DATA] Arc…" at bounding box center [464, 285] width 140 height 123
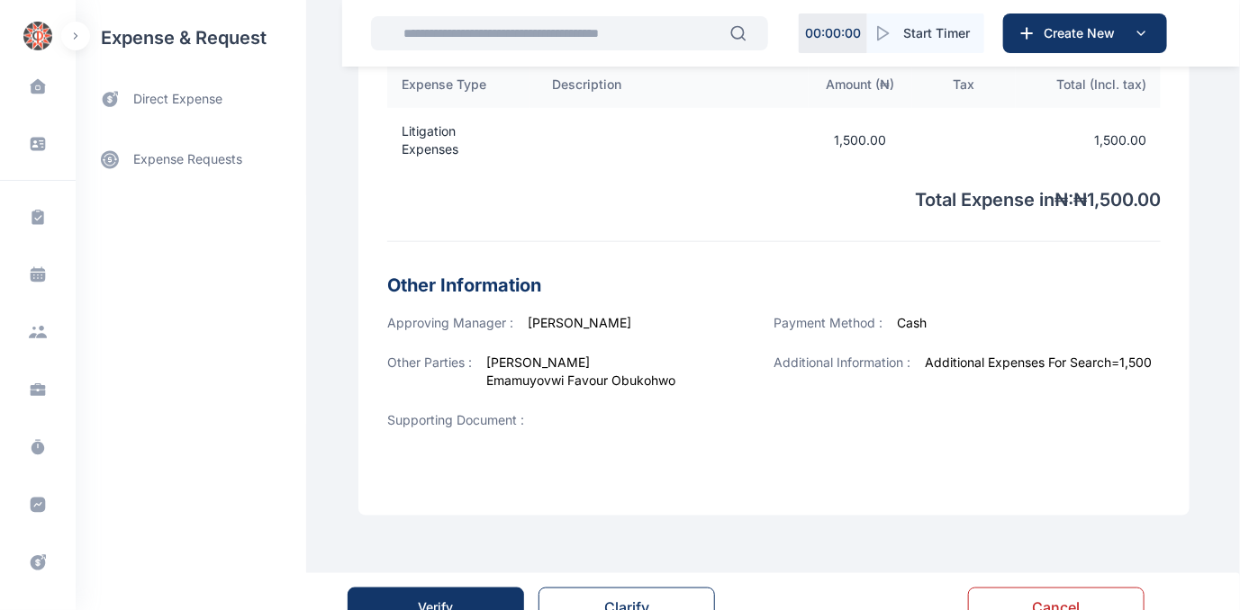
scroll to position [668, 0]
click at [435, 598] on div "Verify" at bounding box center [436, 607] width 35 height 18
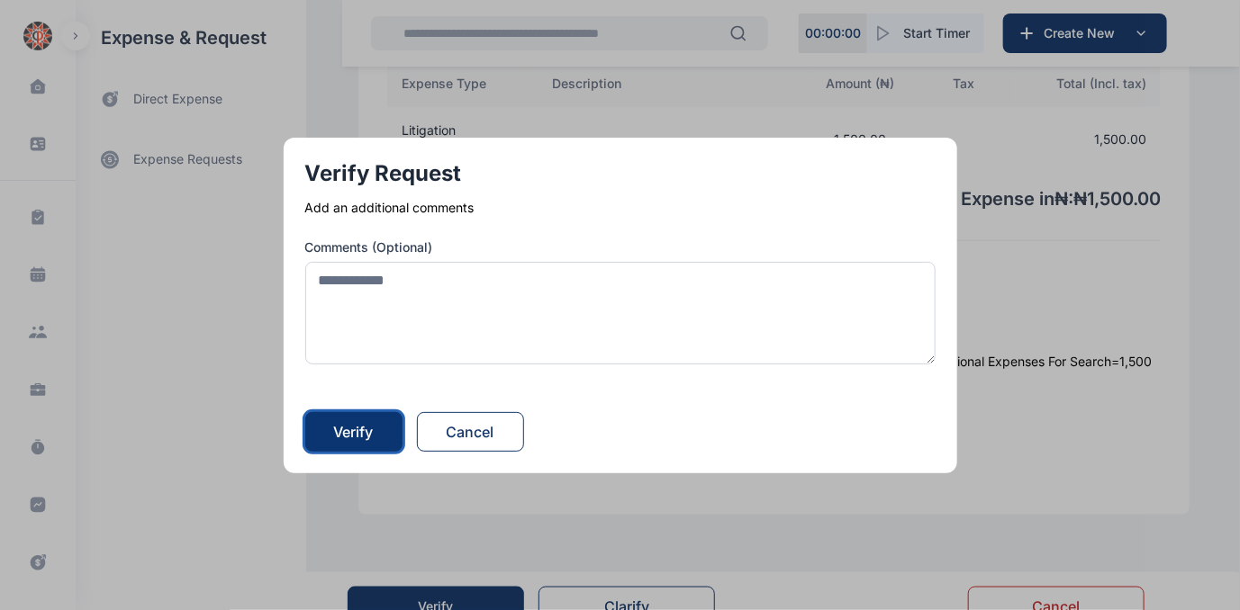
click at [368, 424] on div "Verify" at bounding box center [354, 432] width 40 height 22
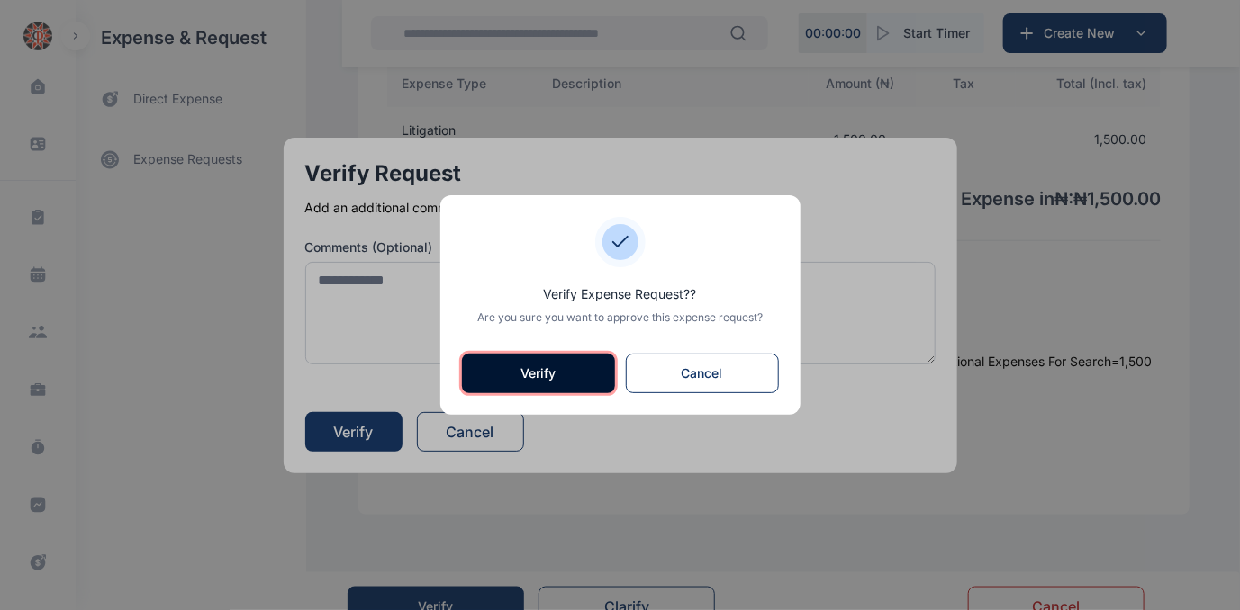
click at [568, 365] on button "Verify" at bounding box center [538, 374] width 153 height 40
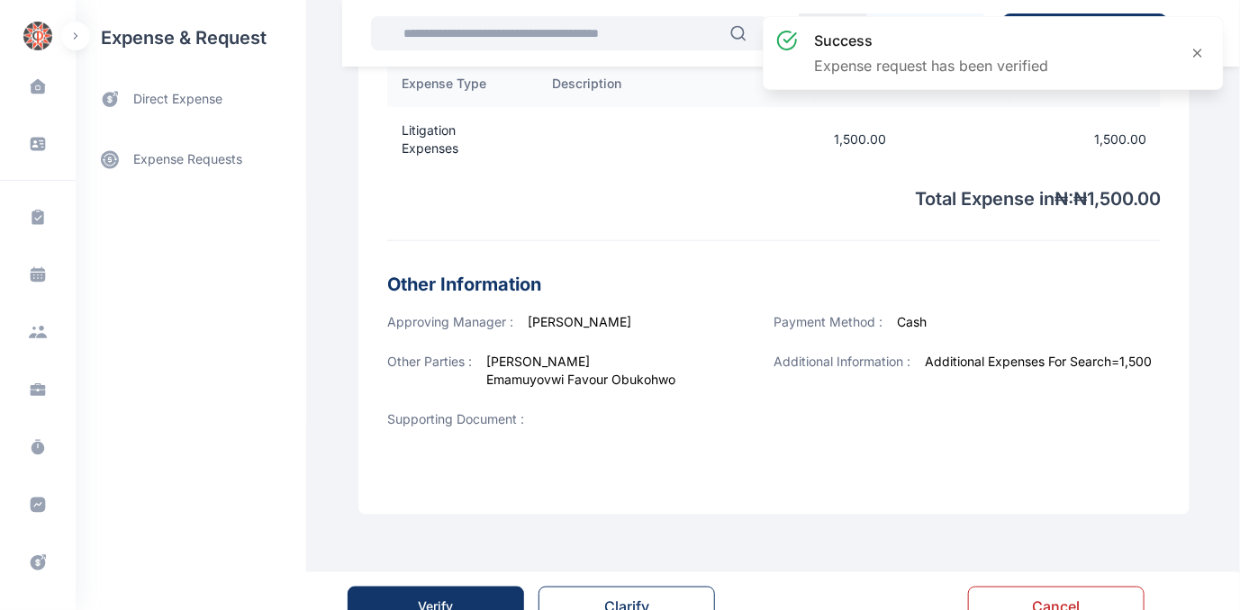
scroll to position [0, 0]
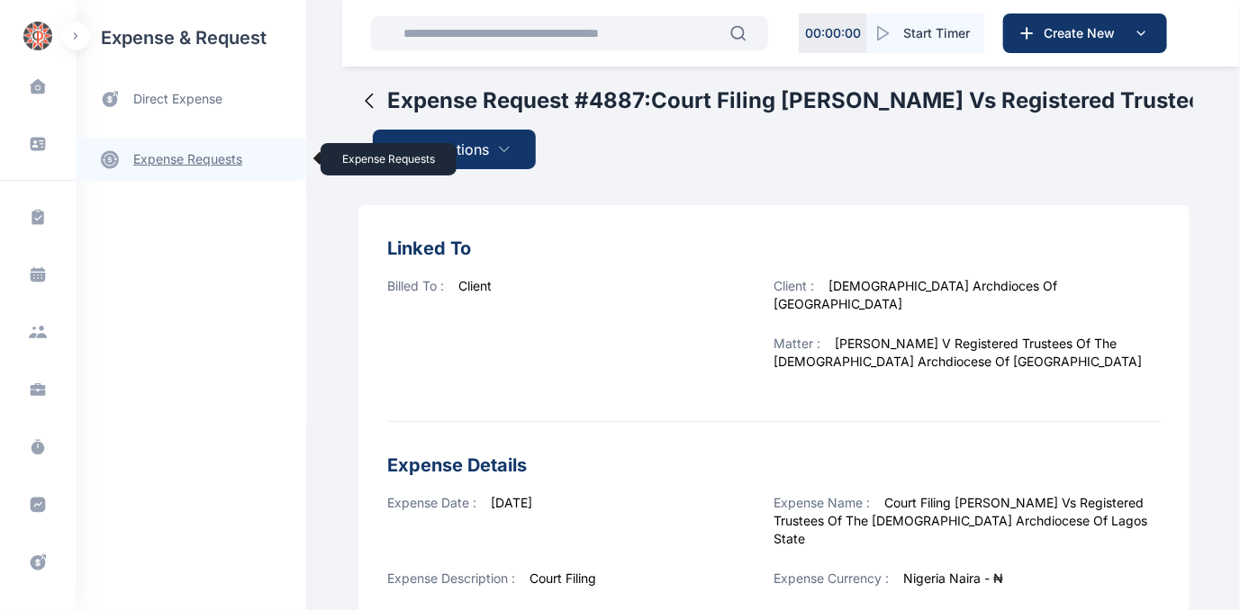
click at [199, 158] on link "expense requests expense requests" at bounding box center [191, 159] width 230 height 43
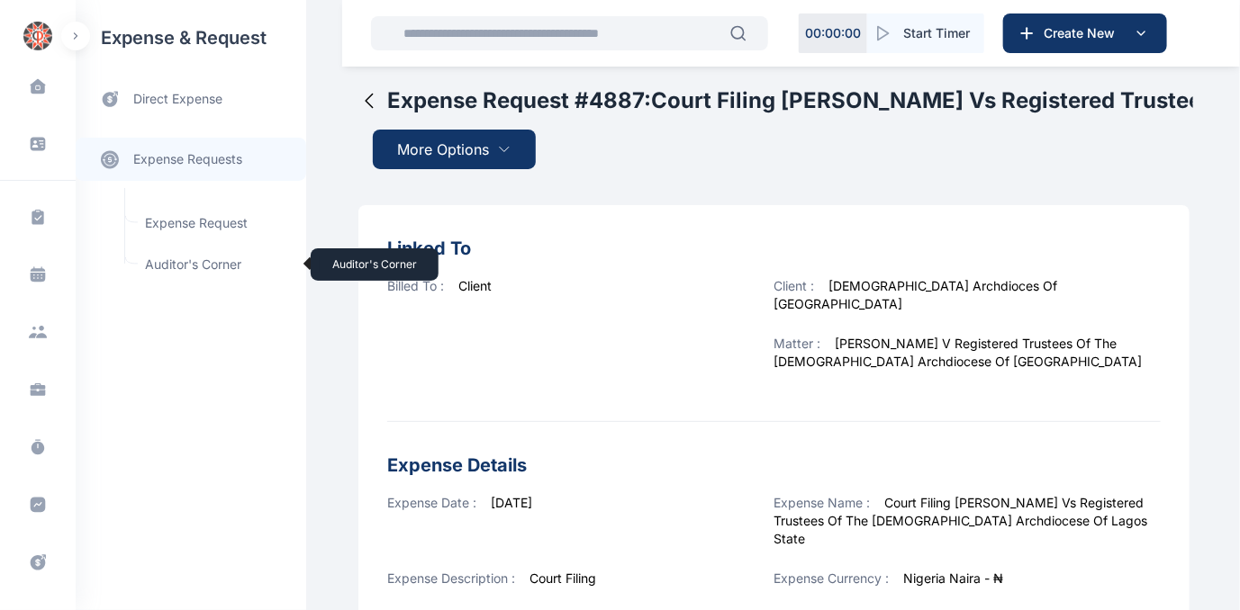
click at [166, 260] on span "Auditor's Corner Auditor's Corner" at bounding box center [215, 265] width 163 height 34
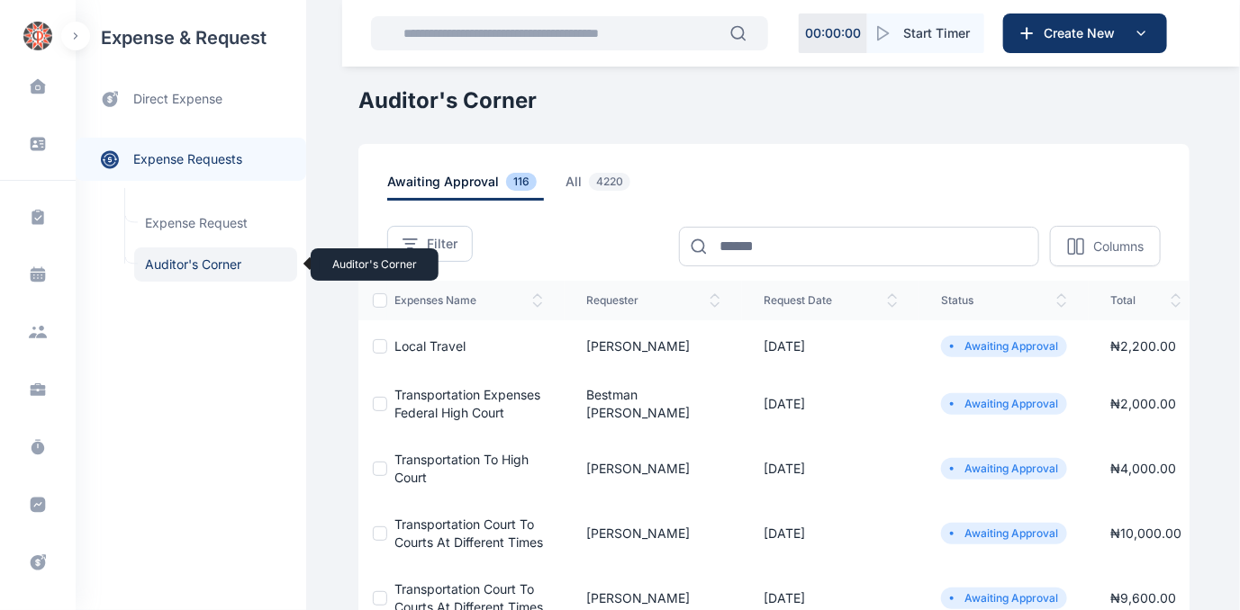
click at [196, 265] on span "Auditor's Corner Auditor's Corner" at bounding box center [215, 265] width 163 height 34
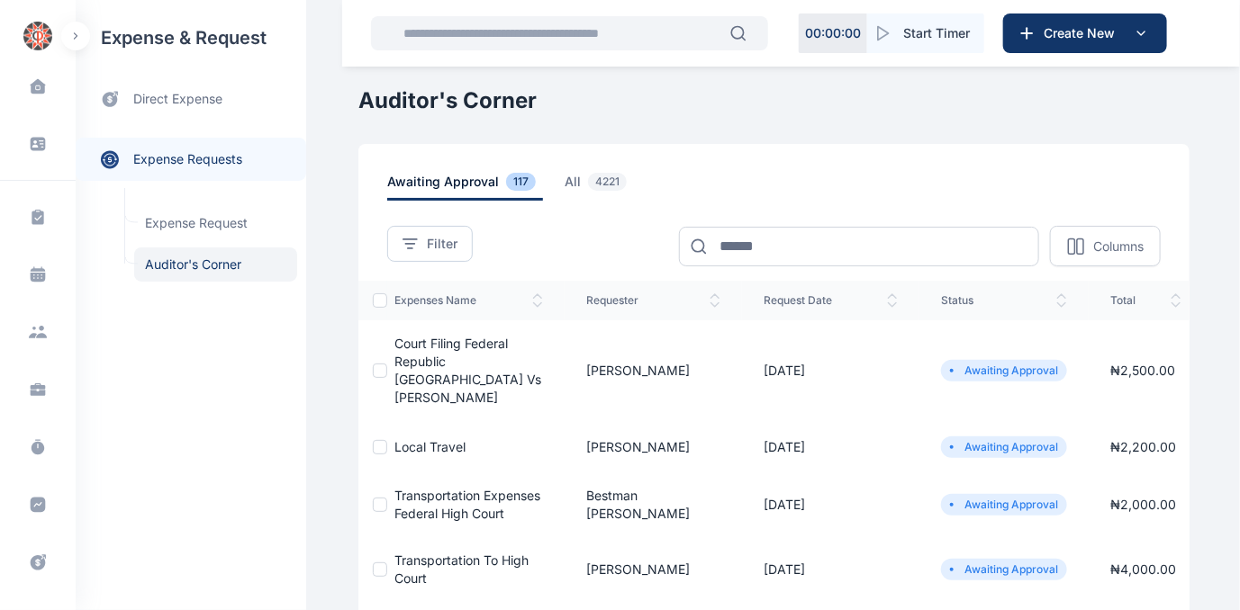
click at [455, 368] on span "Court Filing Federal Republic [GEOGRAPHIC_DATA] Vs [PERSON_NAME]" at bounding box center [467, 370] width 147 height 69
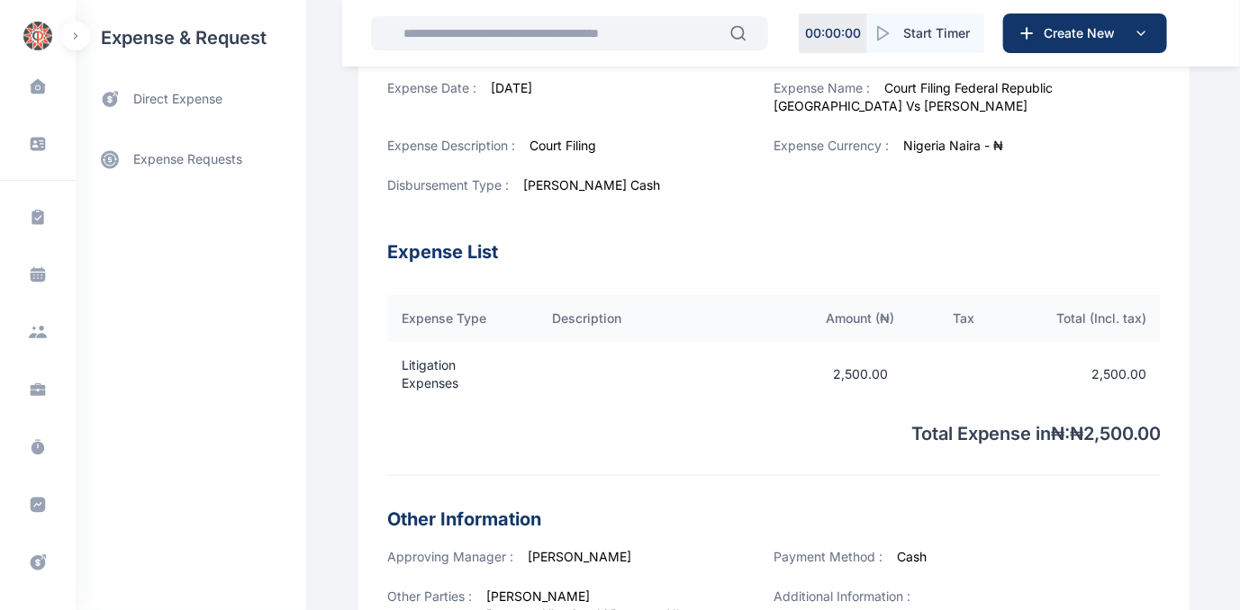
scroll to position [650, 0]
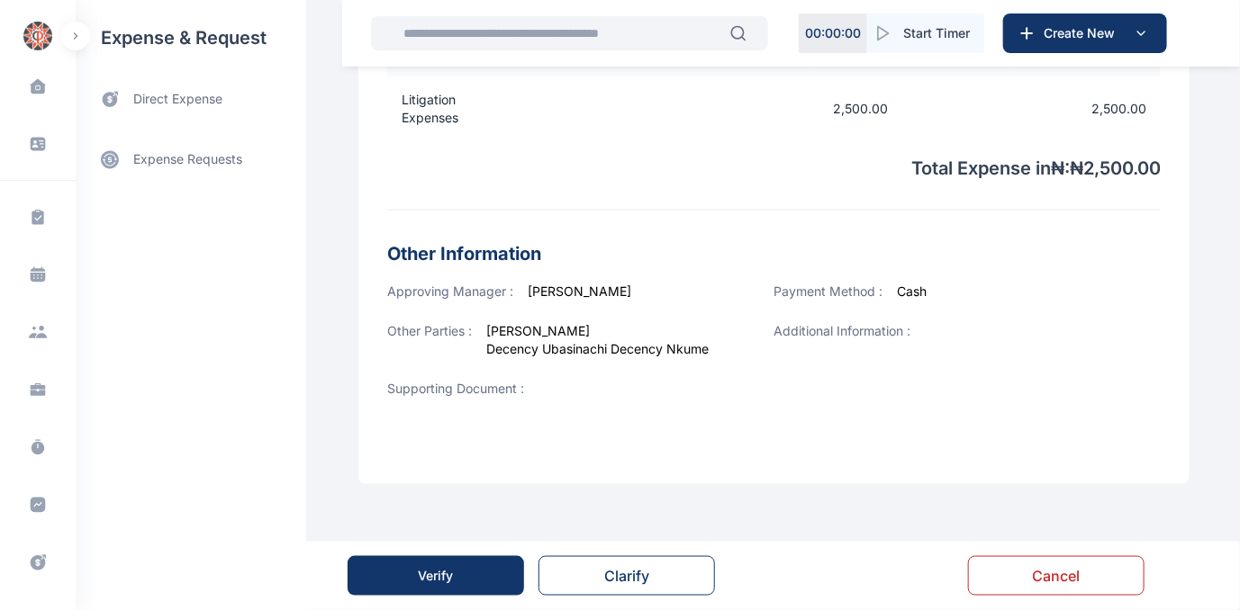
click at [449, 573] on div "Verify" at bounding box center [436, 576] width 35 height 18
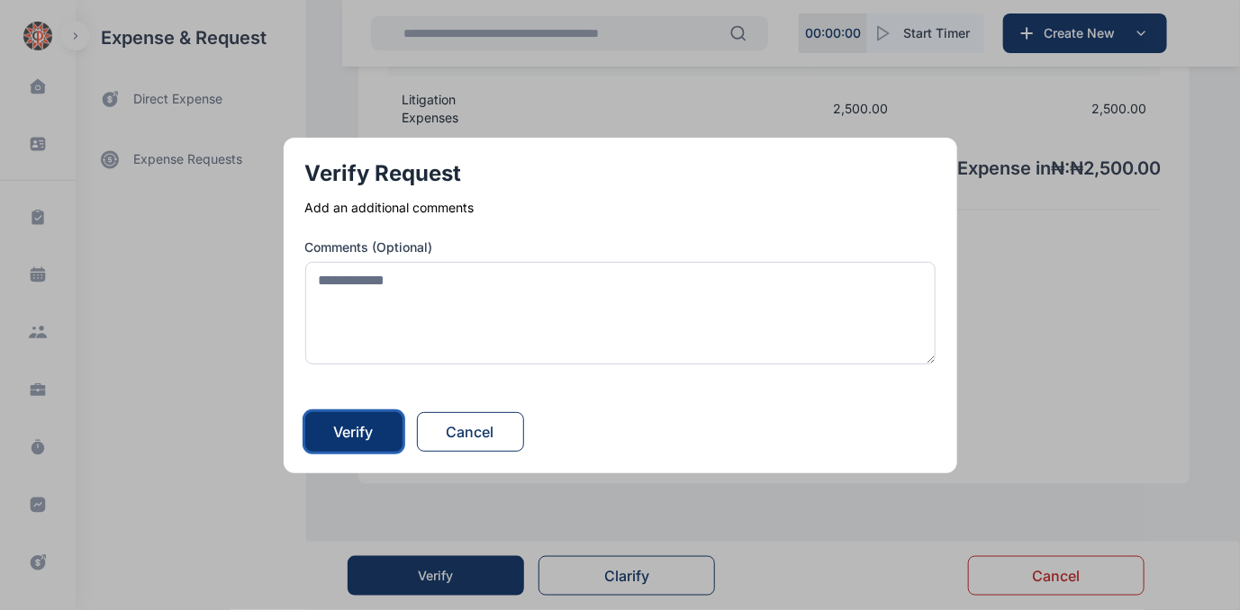
click at [365, 435] on div "Verify" at bounding box center [354, 432] width 40 height 22
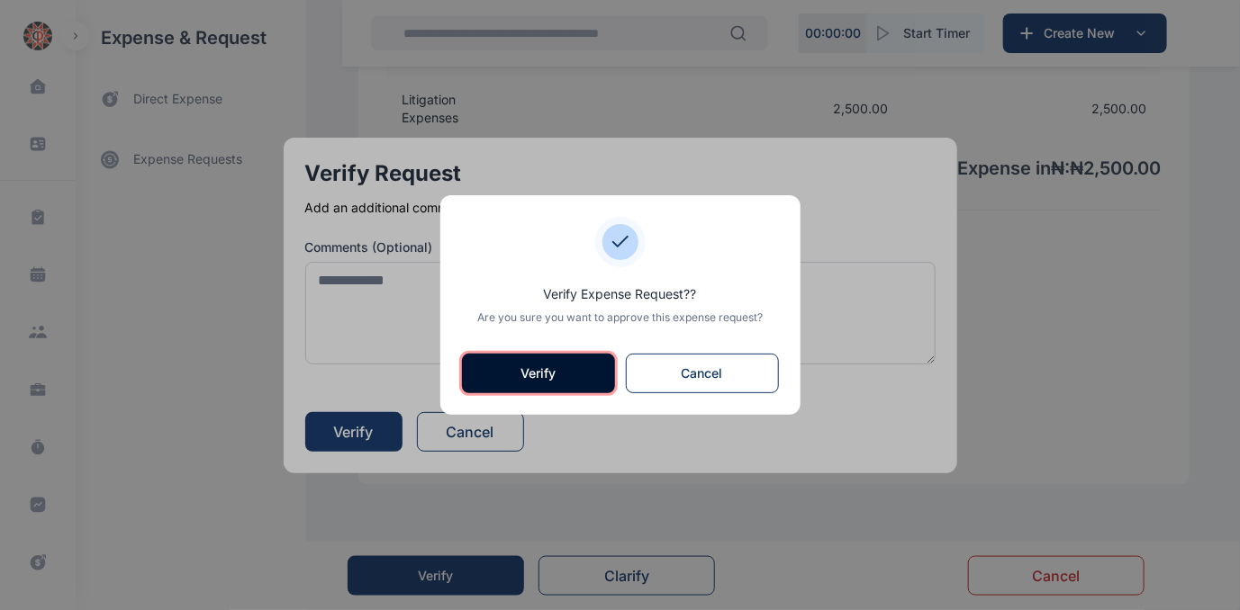
click at [527, 383] on button "Verify" at bounding box center [538, 374] width 153 height 40
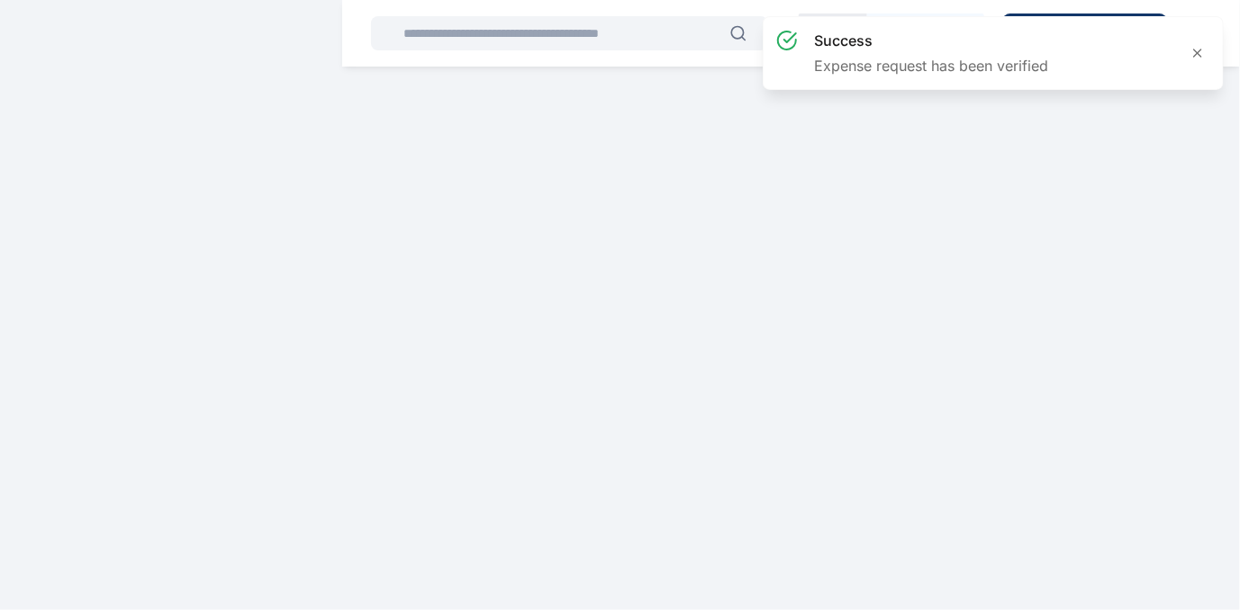
scroll to position [0, 0]
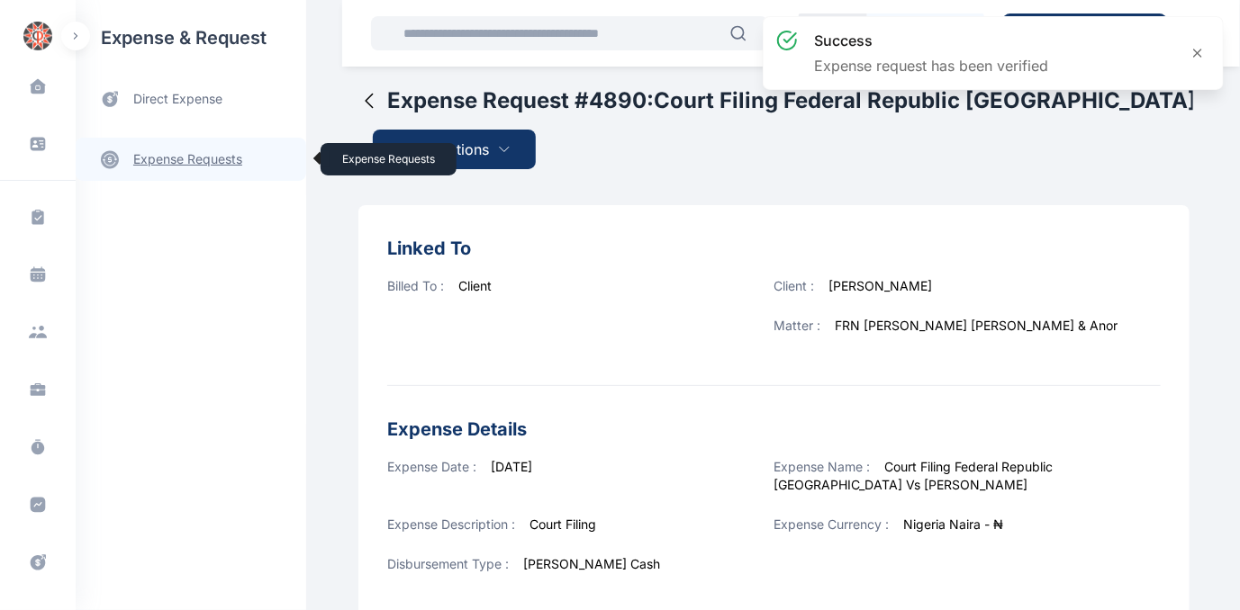
click at [177, 157] on link "expense requests expense requests" at bounding box center [191, 159] width 230 height 43
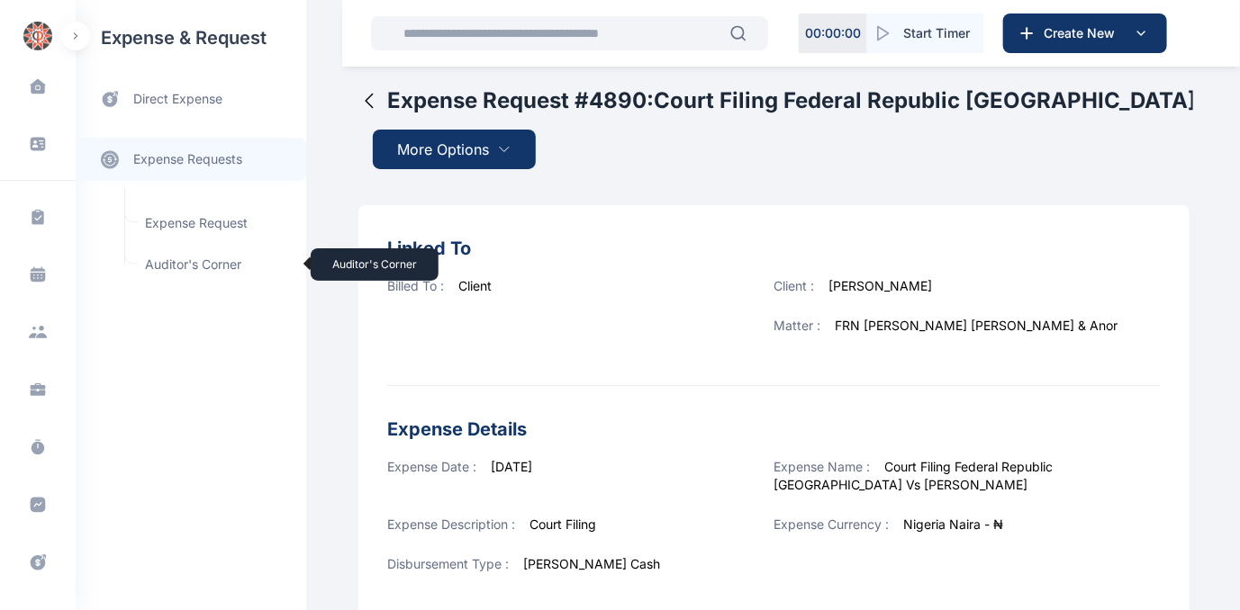
click at [160, 263] on span "Auditor's Corner Auditor's Corner" at bounding box center [215, 265] width 163 height 34
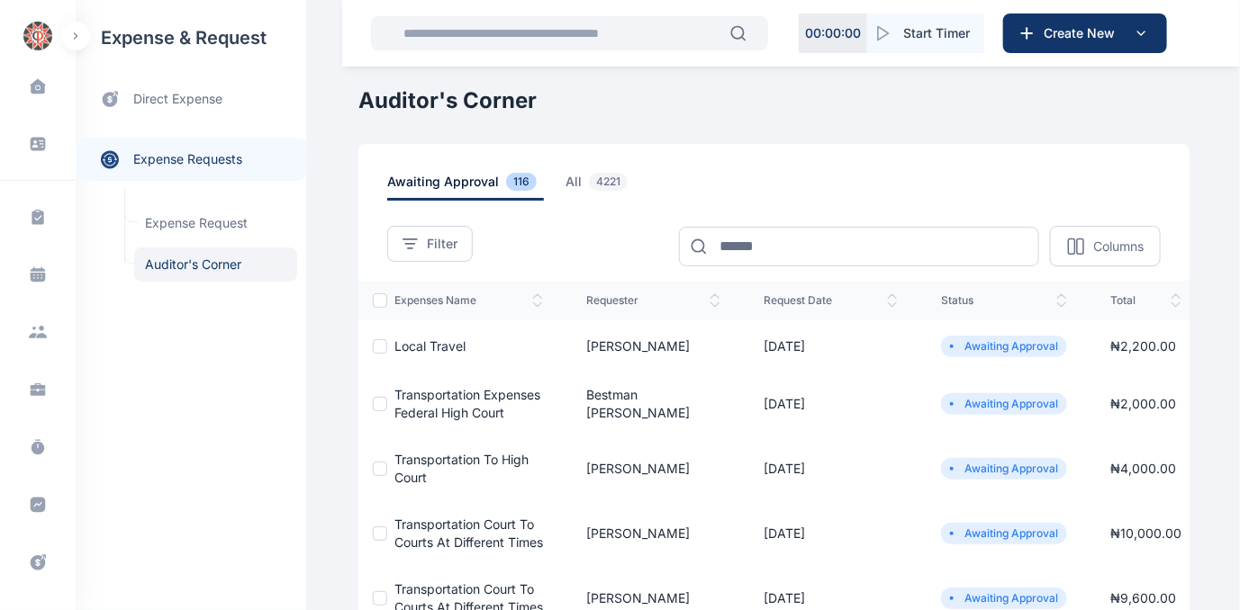
click at [431, 344] on span "Local Travel" at bounding box center [429, 345] width 71 height 15
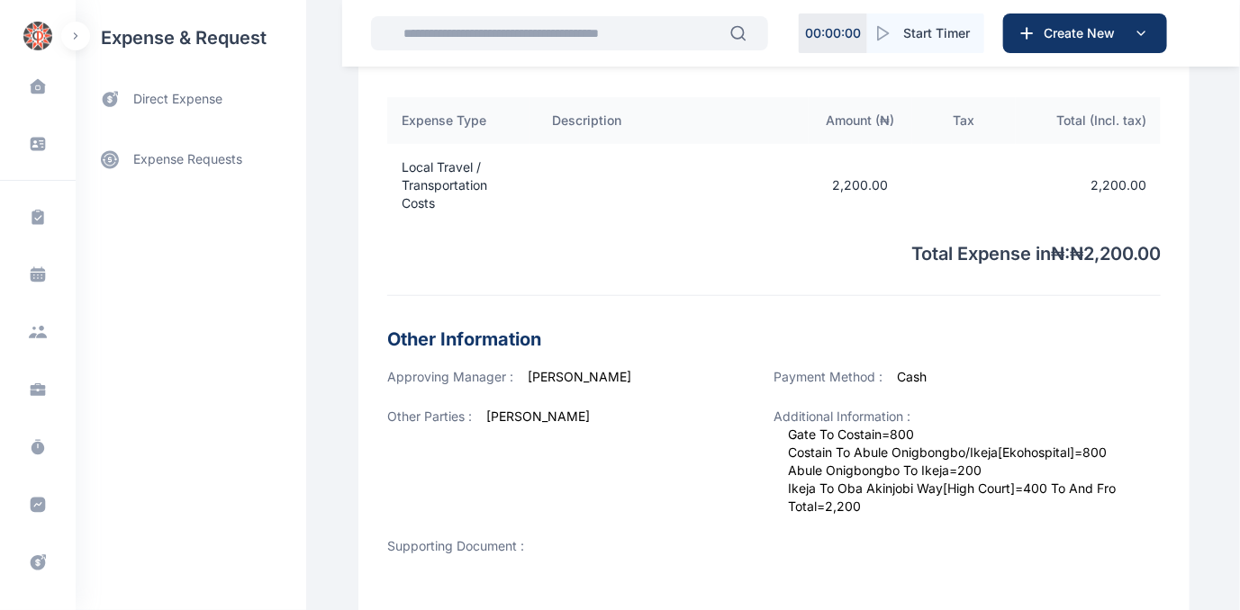
scroll to position [647, 0]
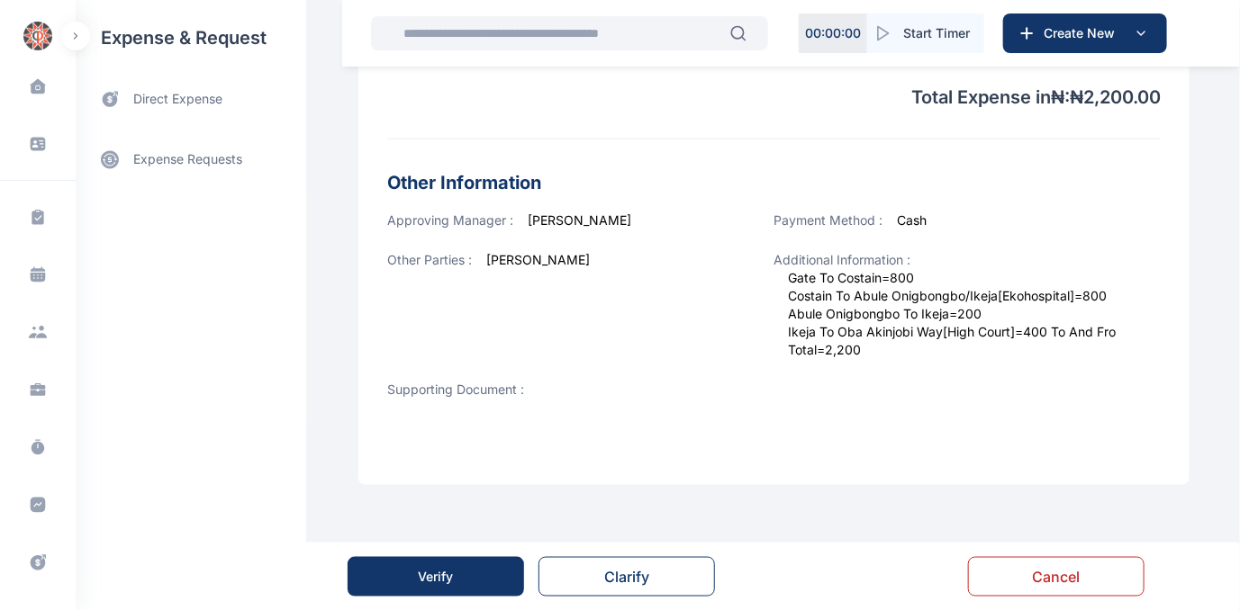
click at [429, 562] on button "Verify" at bounding box center [435, 577] width 176 height 40
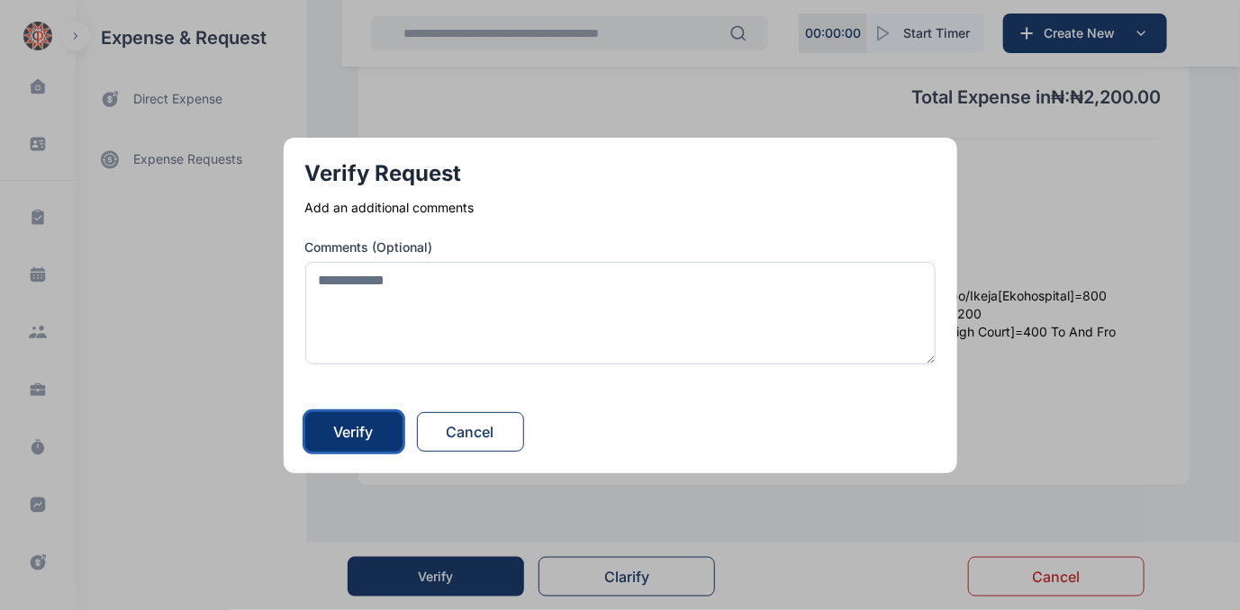
click at [373, 437] on div "Verify" at bounding box center [354, 432] width 40 height 22
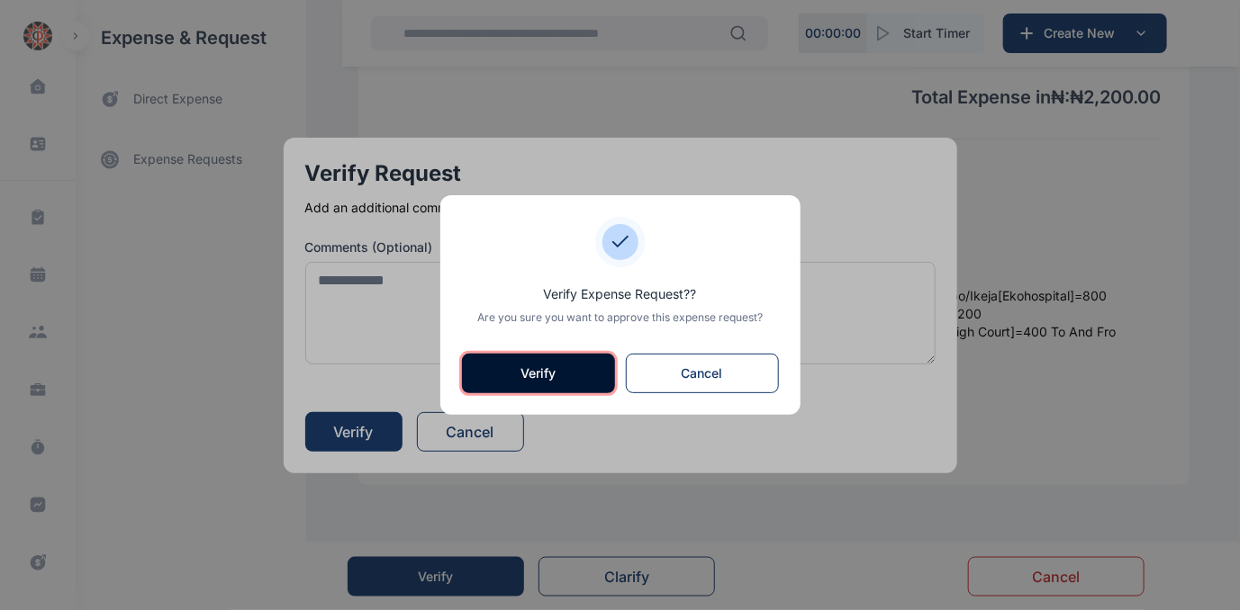
click at [566, 377] on button "Verify" at bounding box center [538, 374] width 153 height 40
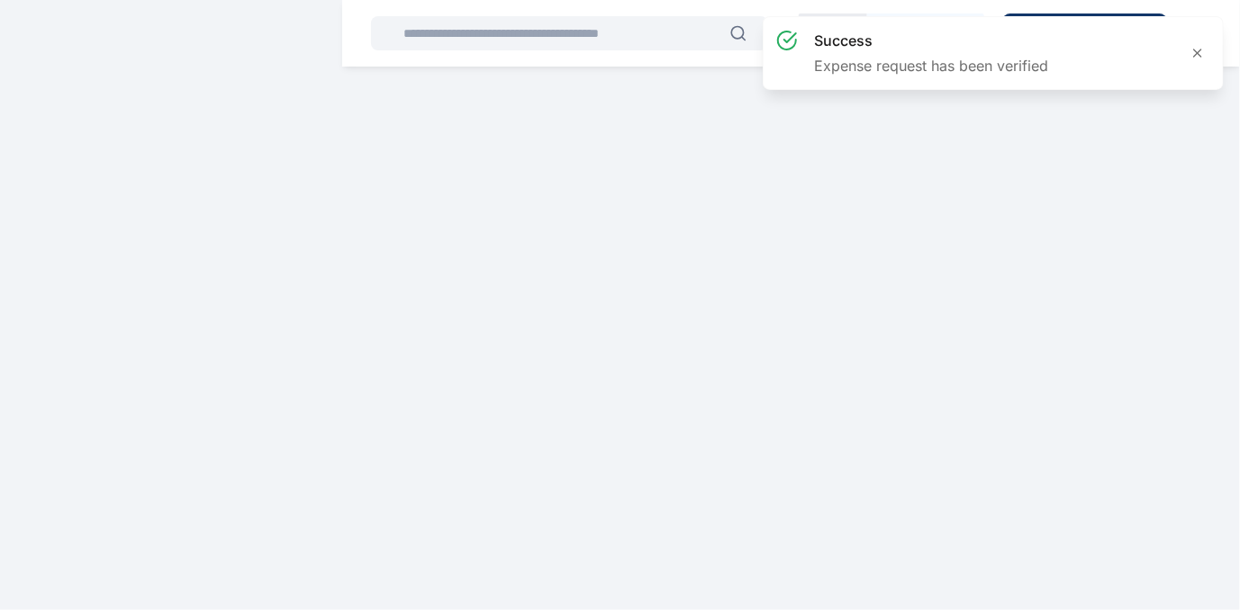
scroll to position [0, 0]
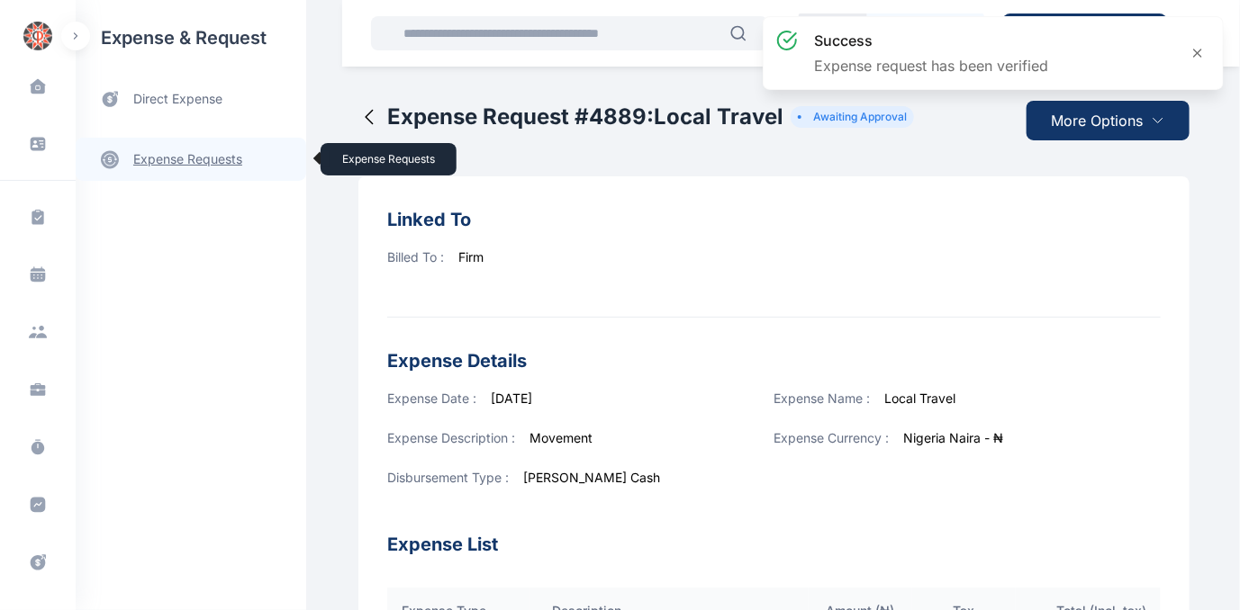
click at [161, 161] on link "expense requests expense requests" at bounding box center [191, 159] width 230 height 43
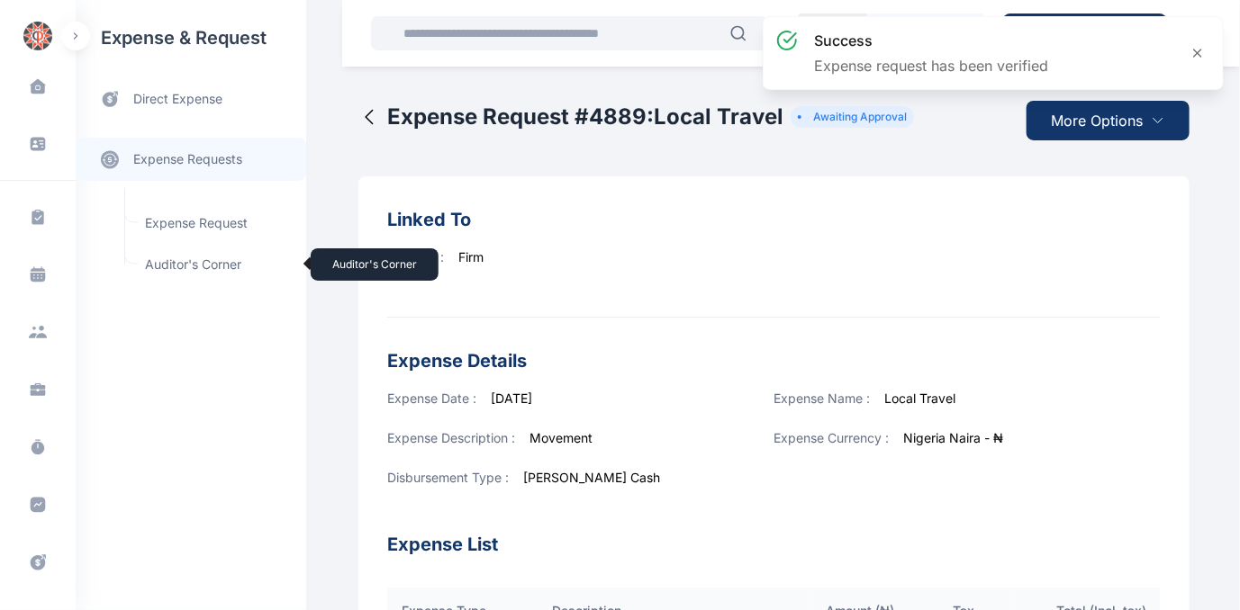
click at [163, 262] on span "Auditor's Corner Auditor's Corner" at bounding box center [215, 265] width 163 height 34
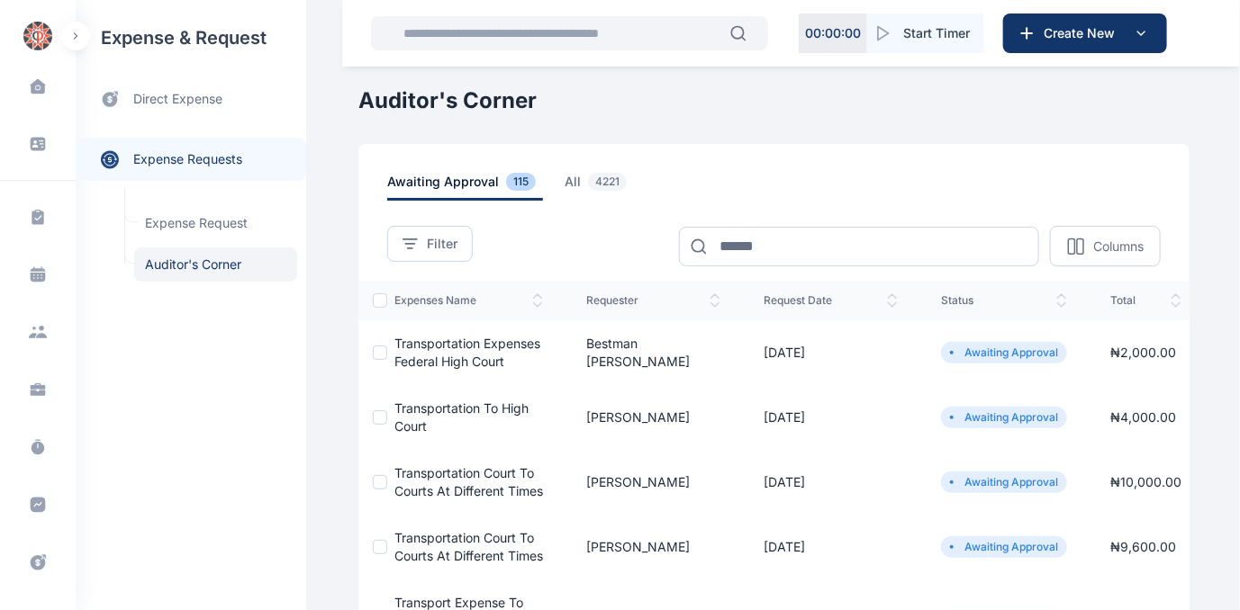
click at [448, 344] on span "Transportation expenses Federal High Court" at bounding box center [467, 352] width 146 height 33
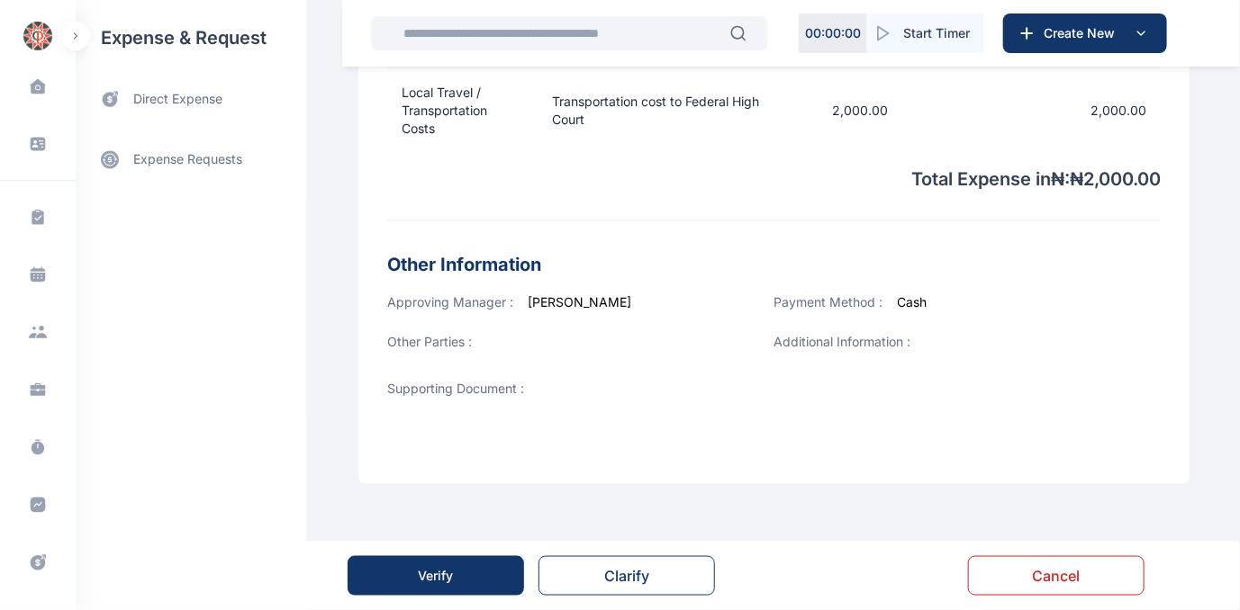
scroll to position [659, 0]
click at [439, 573] on div "Verify" at bounding box center [436, 576] width 35 height 18
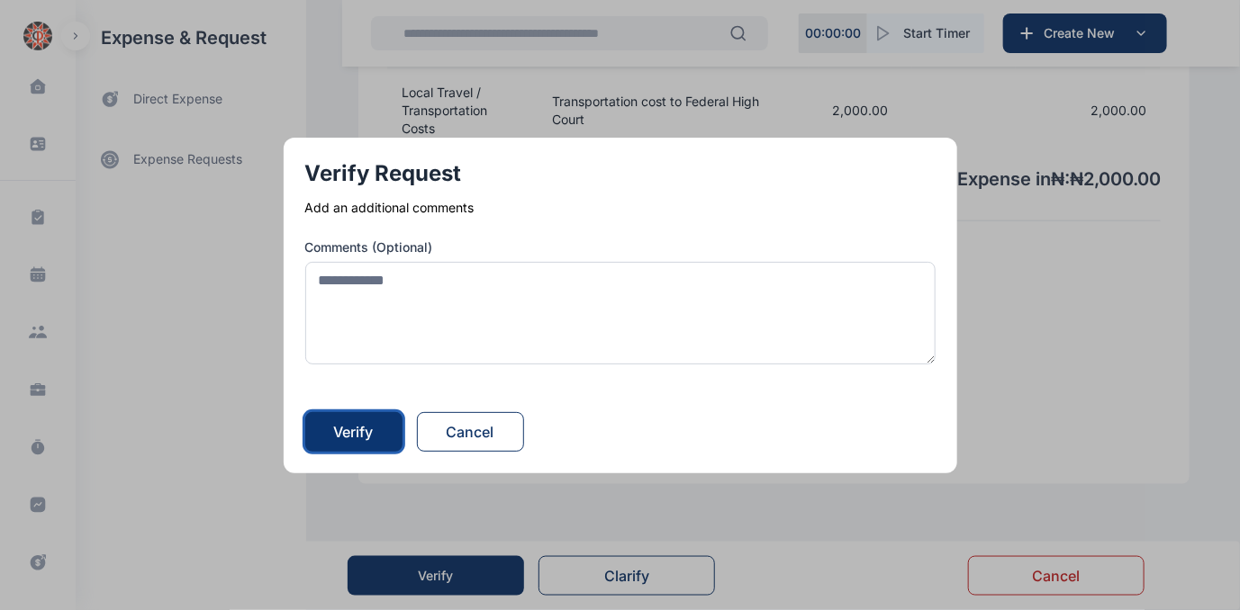
click at [357, 428] on div "Verify" at bounding box center [354, 432] width 40 height 22
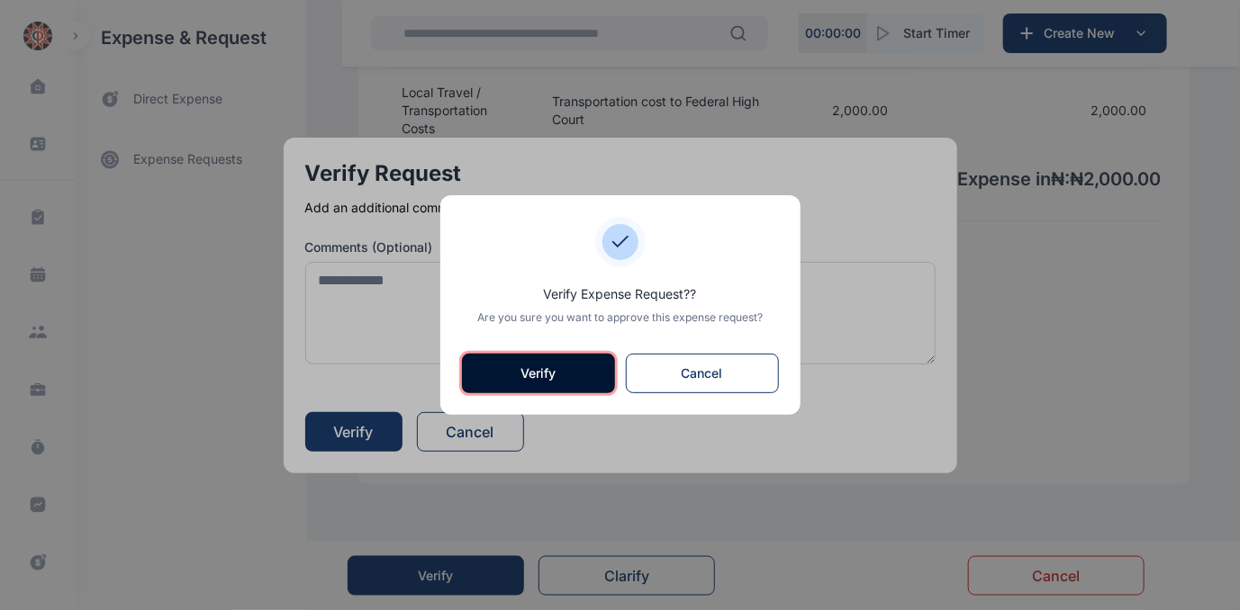
click at [509, 371] on button "Verify" at bounding box center [538, 374] width 153 height 40
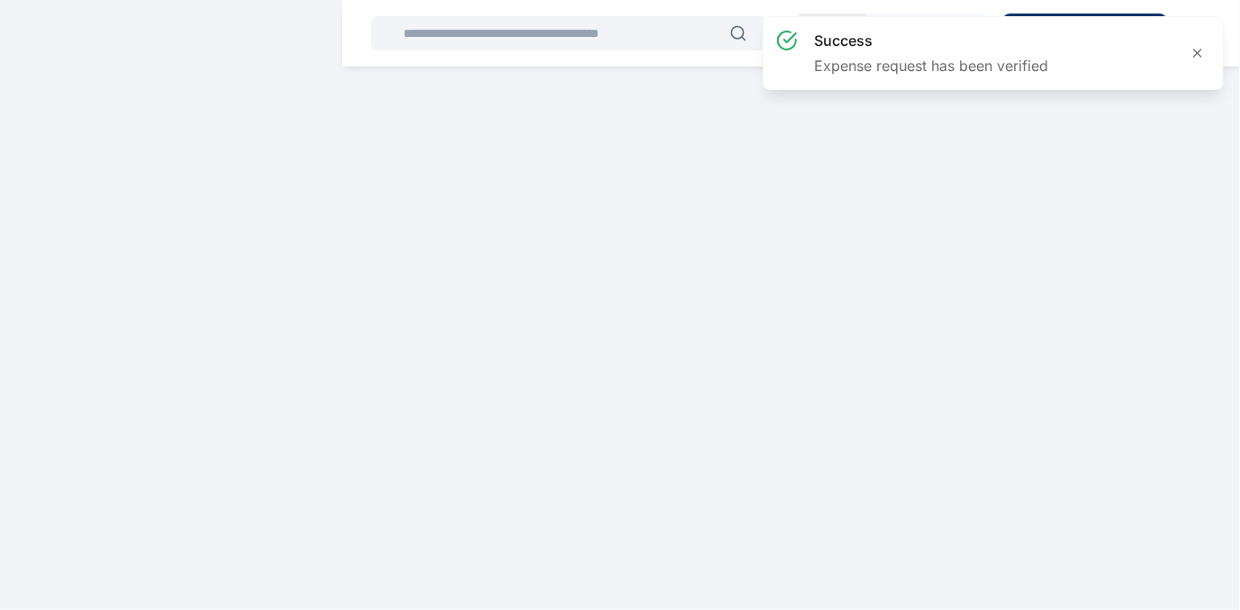
scroll to position [0, 0]
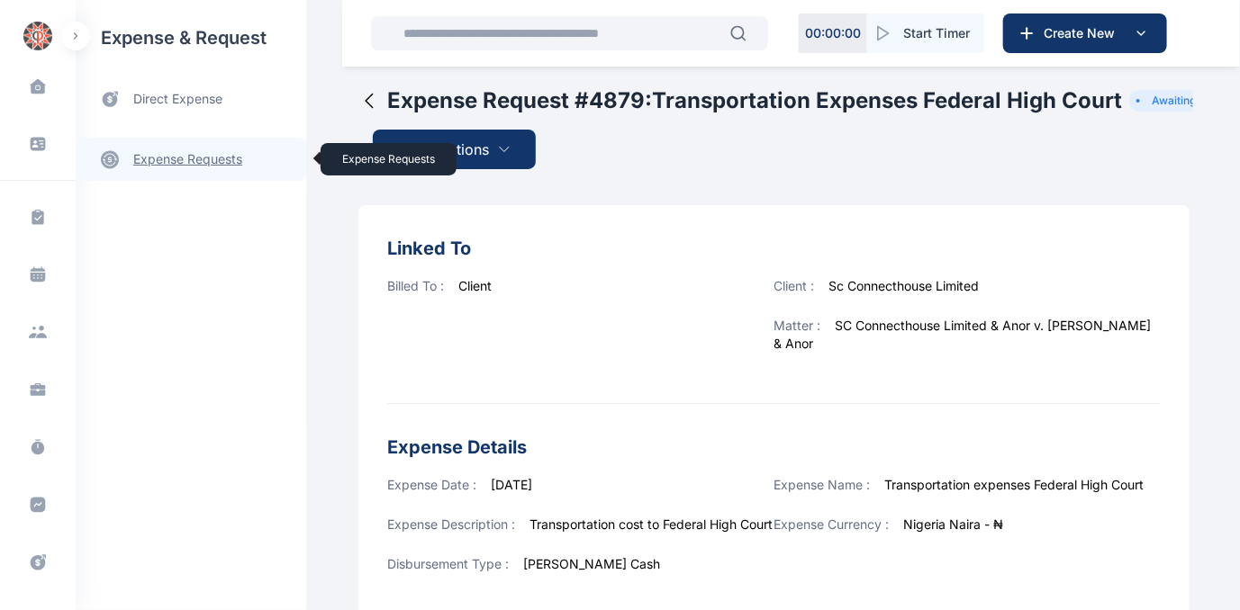
click at [187, 155] on link "expense requests expense requests" at bounding box center [191, 159] width 230 height 43
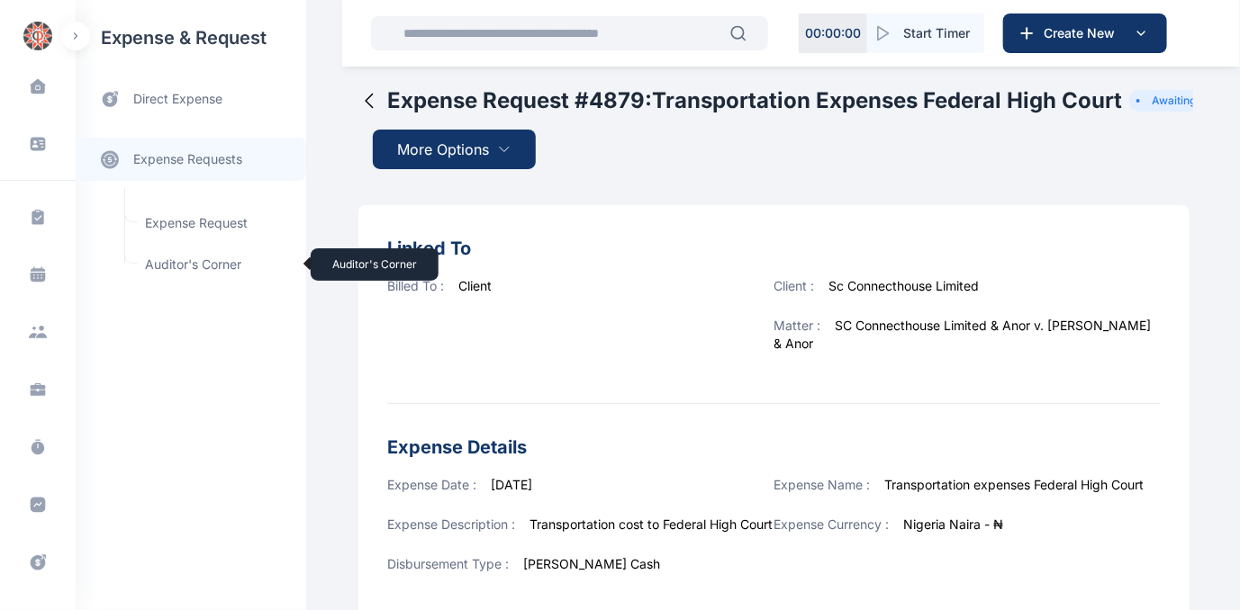
click at [173, 267] on span "Auditor's Corner Auditor's Corner" at bounding box center [215, 265] width 163 height 34
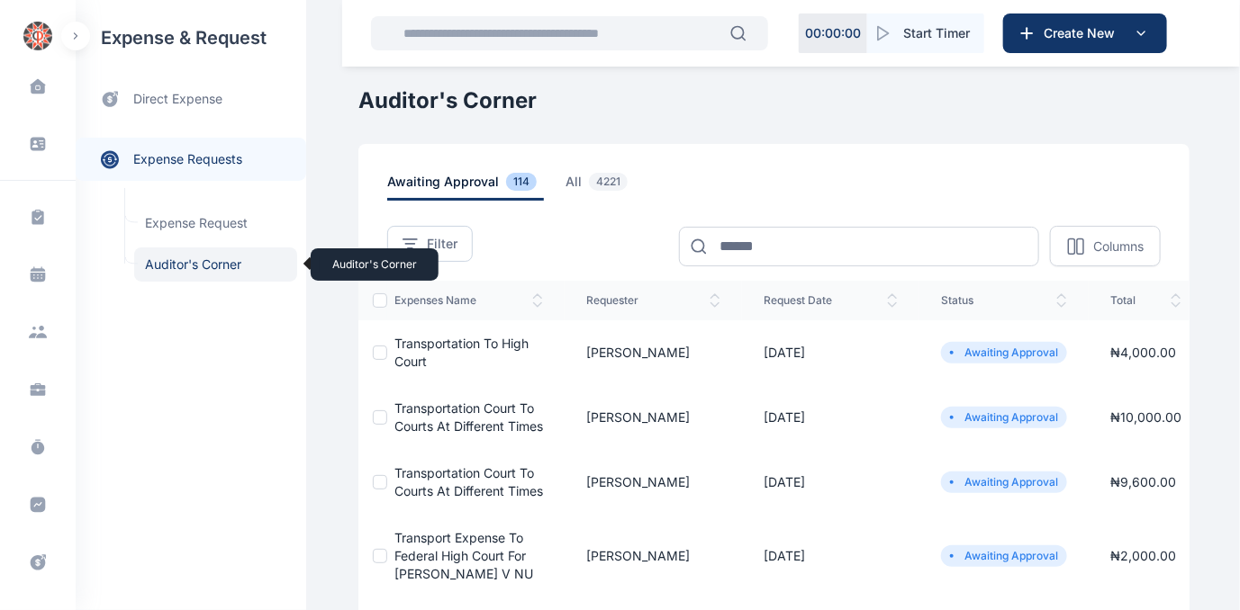
click at [177, 257] on span "Auditor's Corner Auditor's Corner" at bounding box center [215, 265] width 163 height 34
